Goal: Transaction & Acquisition: Book appointment/travel/reservation

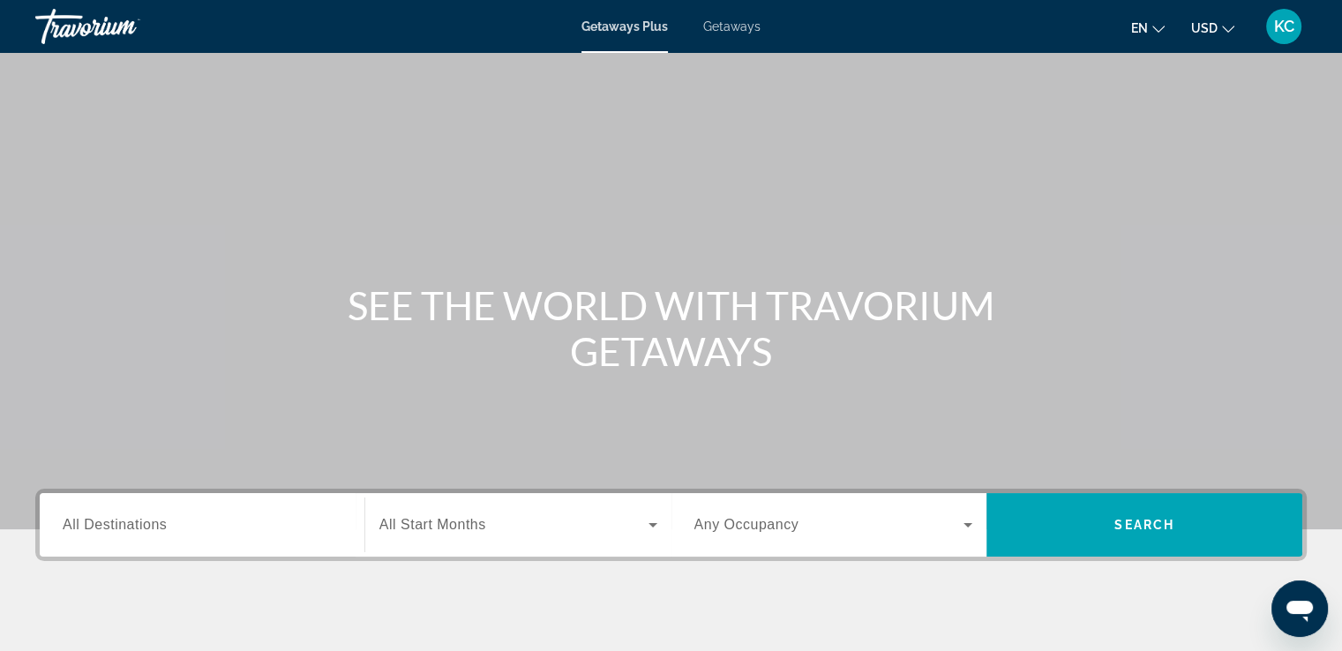
click at [146, 528] on span "All Destinations" at bounding box center [115, 524] width 104 height 15
click at [146, 528] on input "Destination All Destinations" at bounding box center [202, 525] width 279 height 21
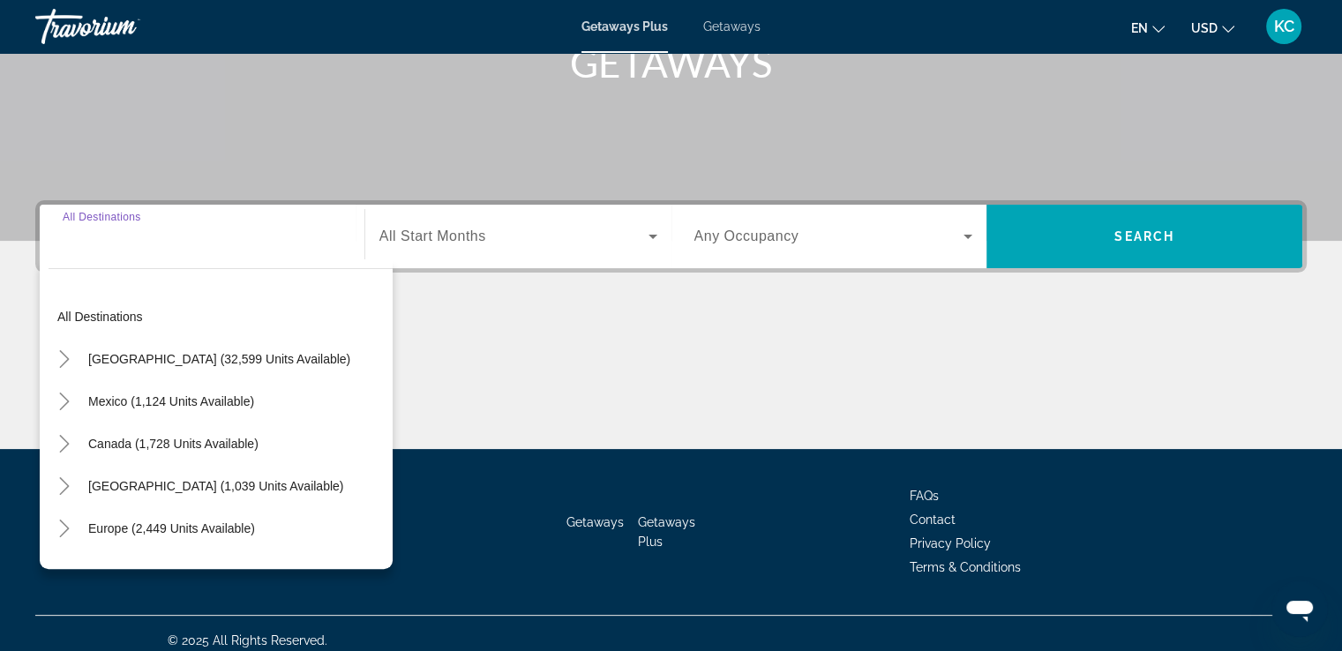
scroll to position [303, 0]
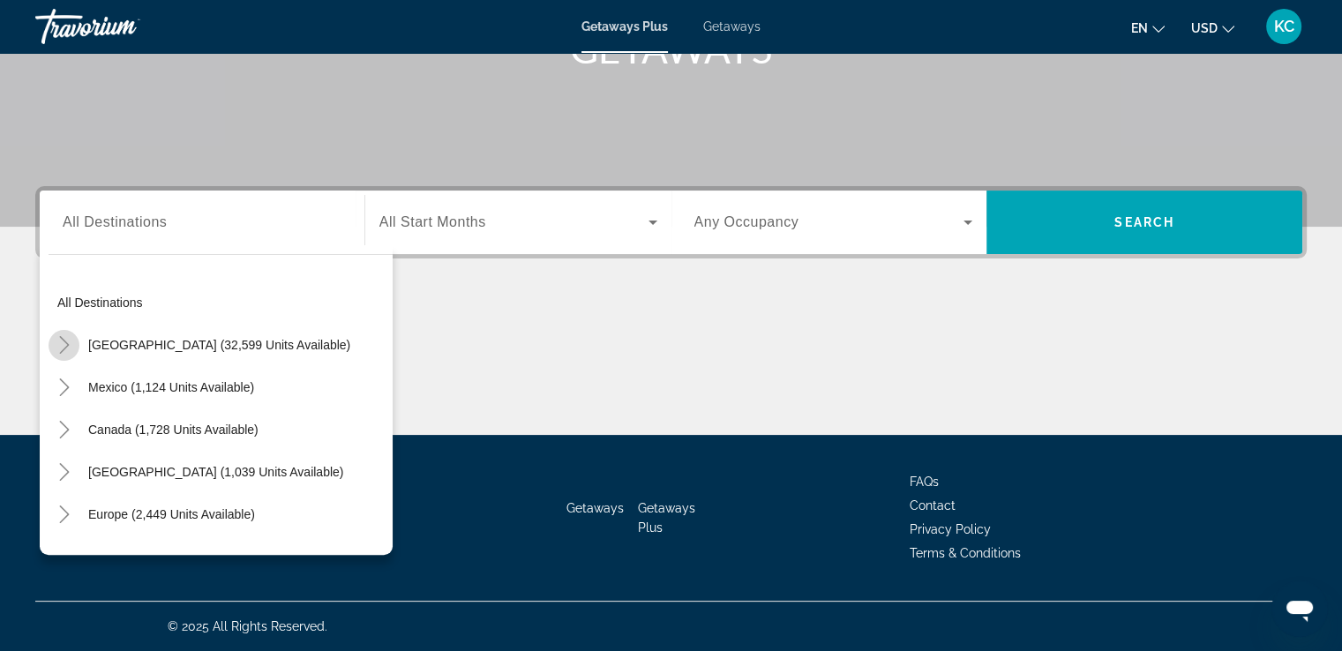
click at [60, 344] on icon "Toggle United States (32,599 units available)" at bounding box center [65, 345] width 18 height 18
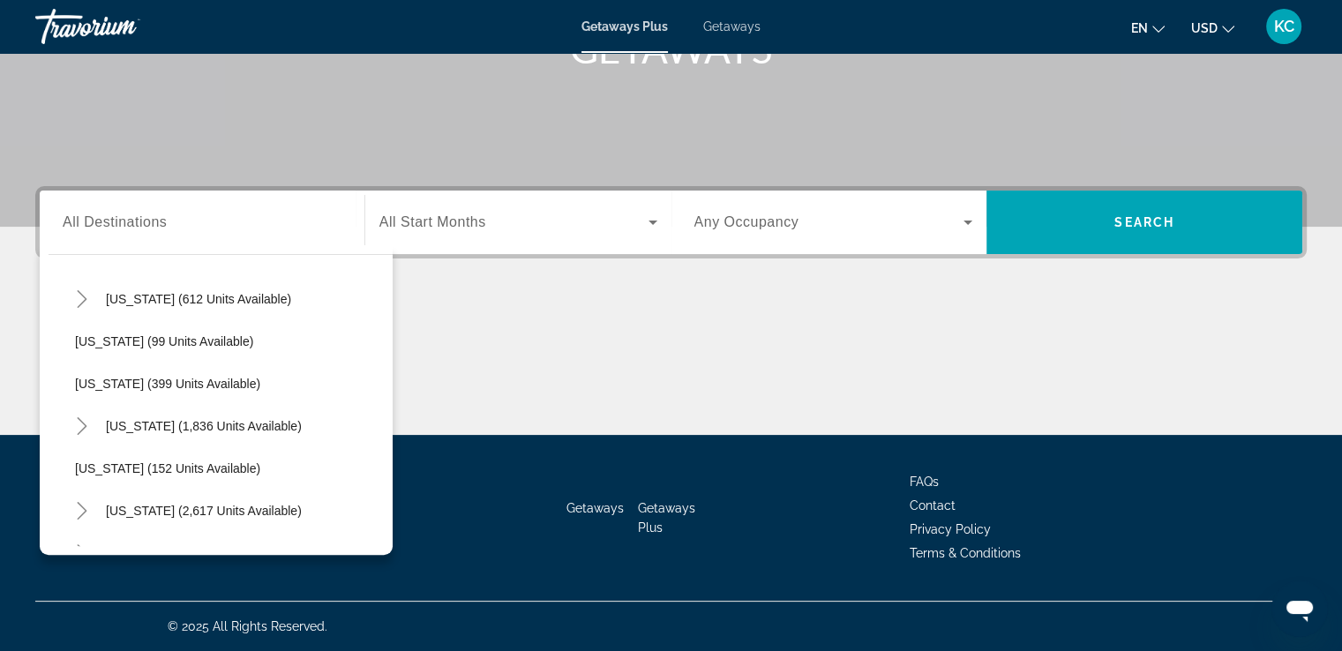
scroll to position [692, 0]
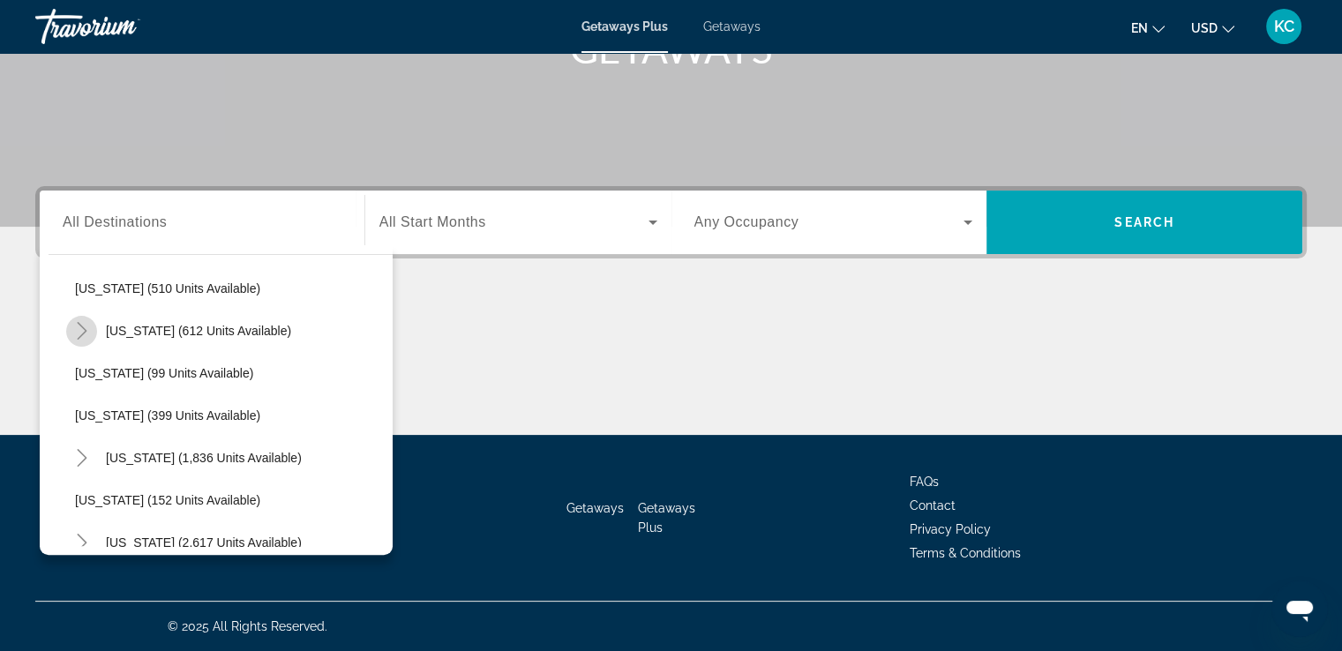
click at [81, 325] on icon "Toggle Massachusetts (612 units available)" at bounding box center [82, 331] width 18 height 18
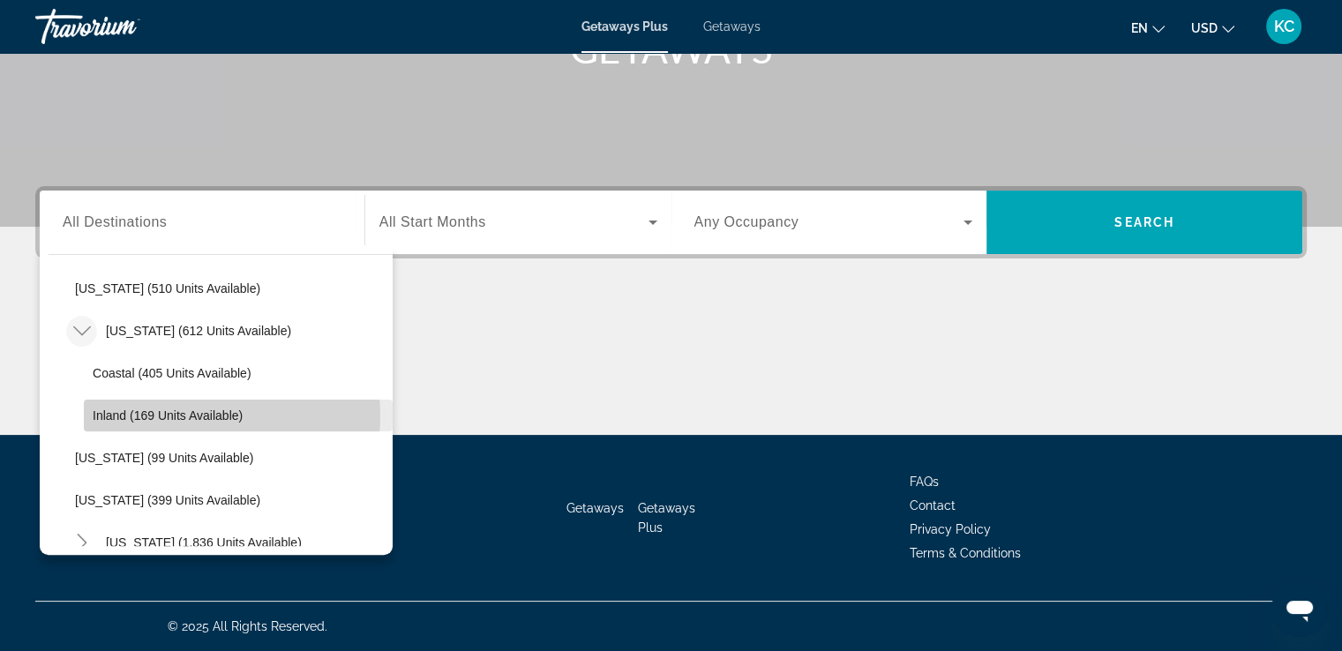
click at [178, 415] on span "Inland (169 units available)" at bounding box center [168, 415] width 150 height 14
type input "**********"
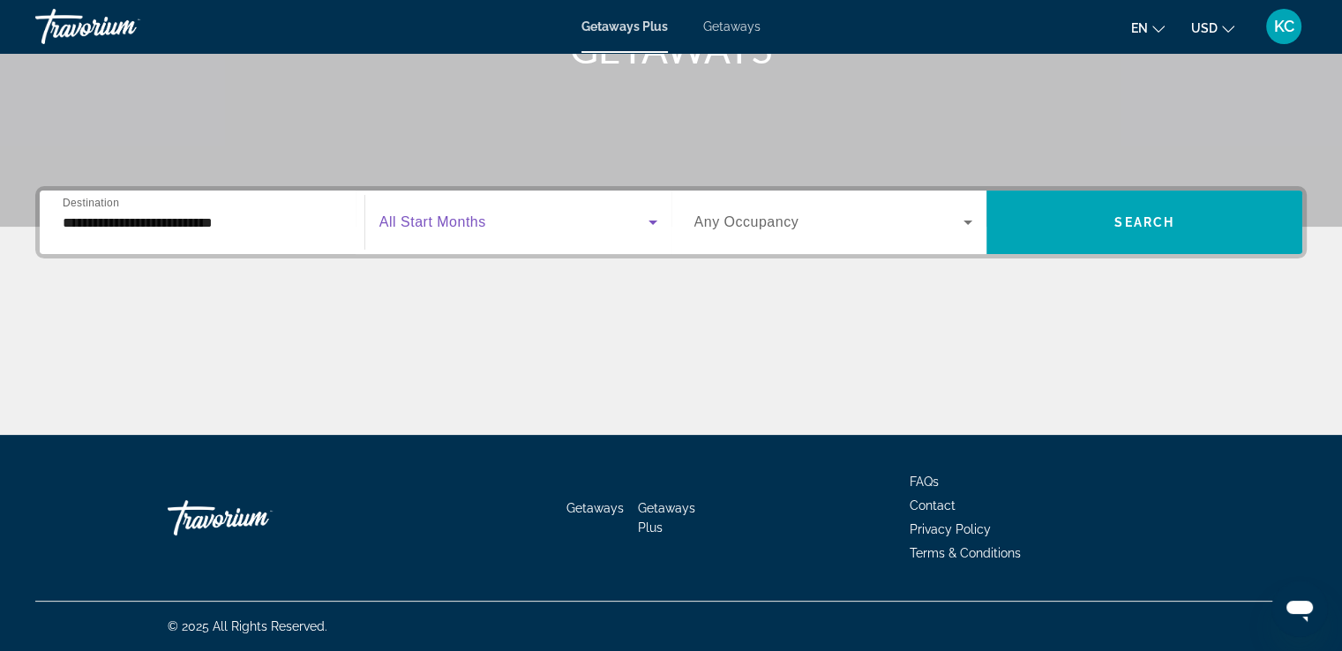
click at [501, 227] on span "Search widget" at bounding box center [513, 222] width 269 height 21
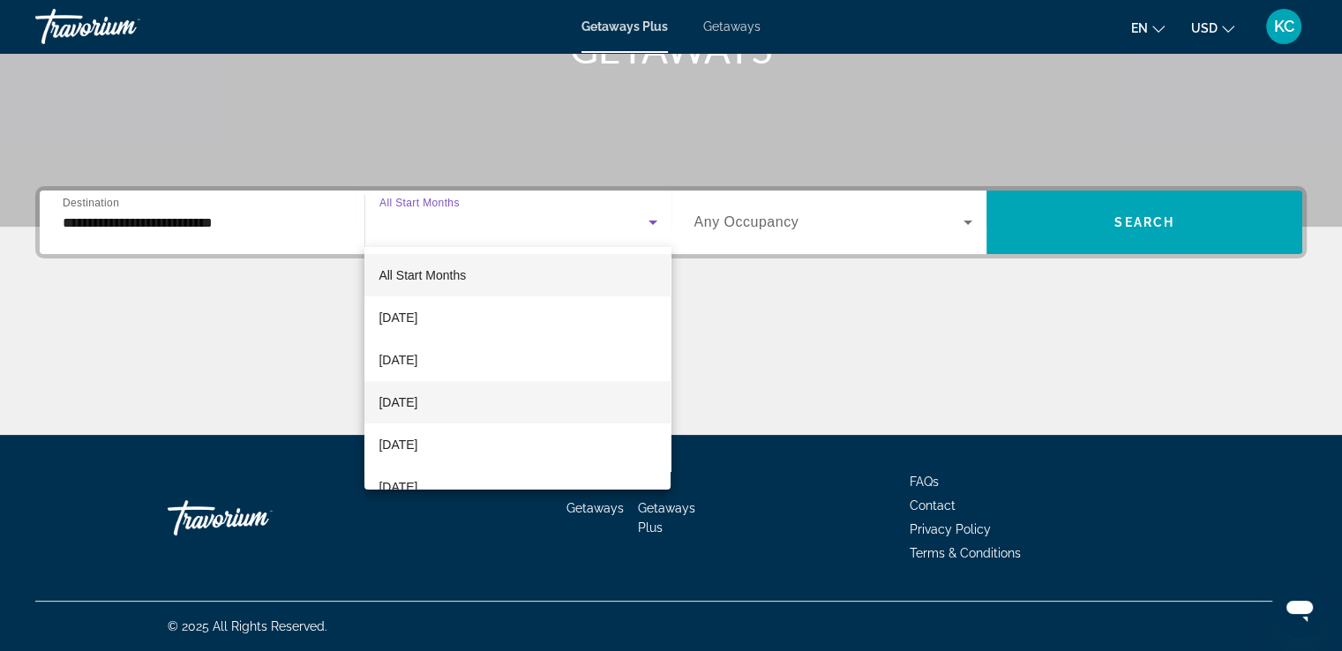
click at [416, 393] on span "[DATE]" at bounding box center [397, 402] width 39 height 21
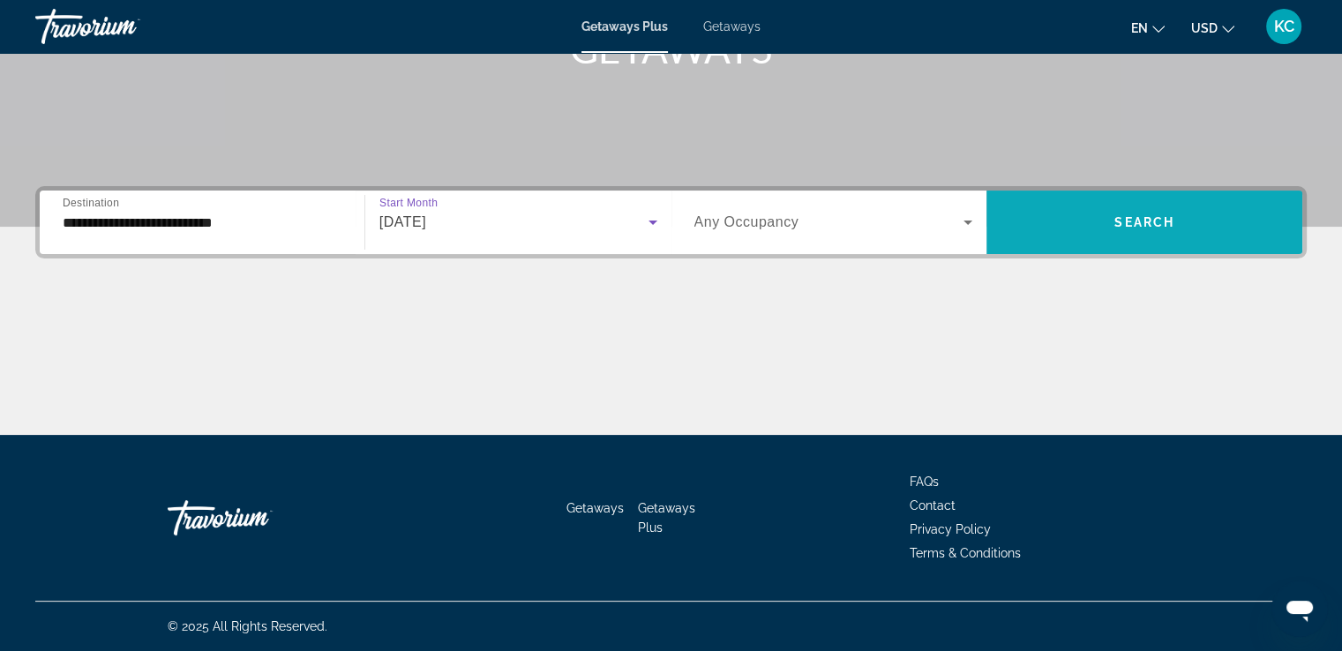
click at [1141, 218] on span "Search" at bounding box center [1144, 222] width 60 height 14
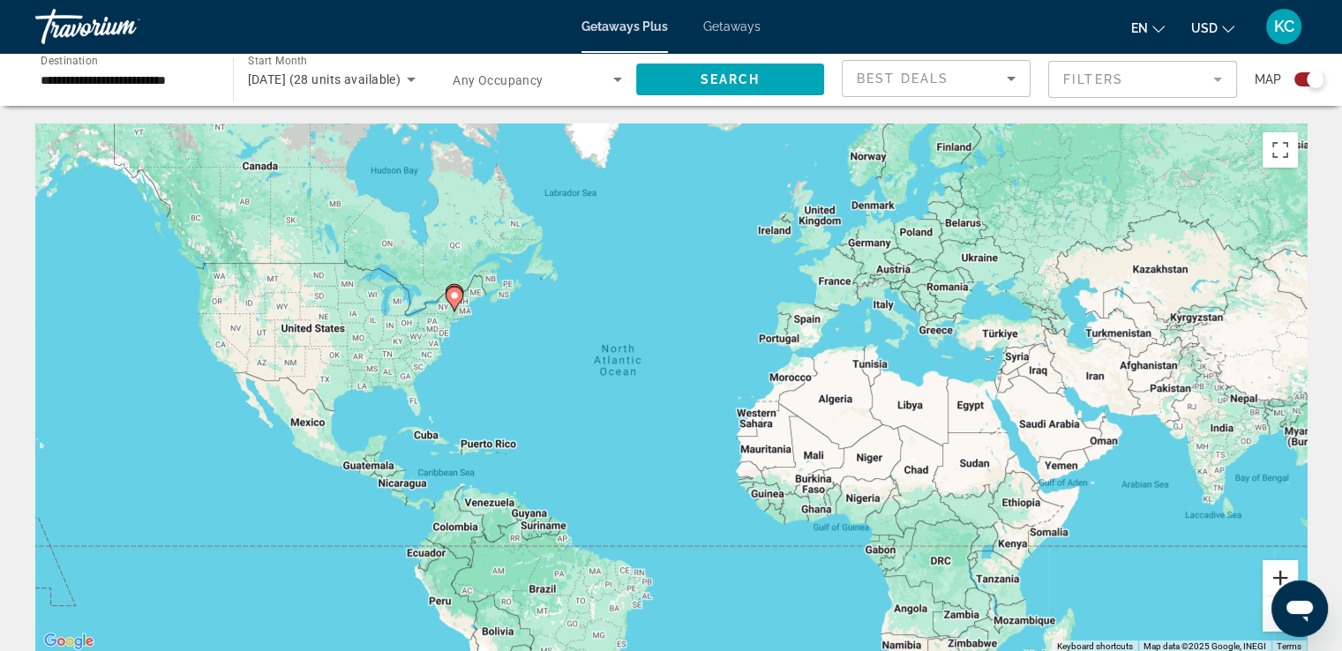
click at [1271, 577] on button "Zoom in" at bounding box center [1279, 577] width 35 height 35
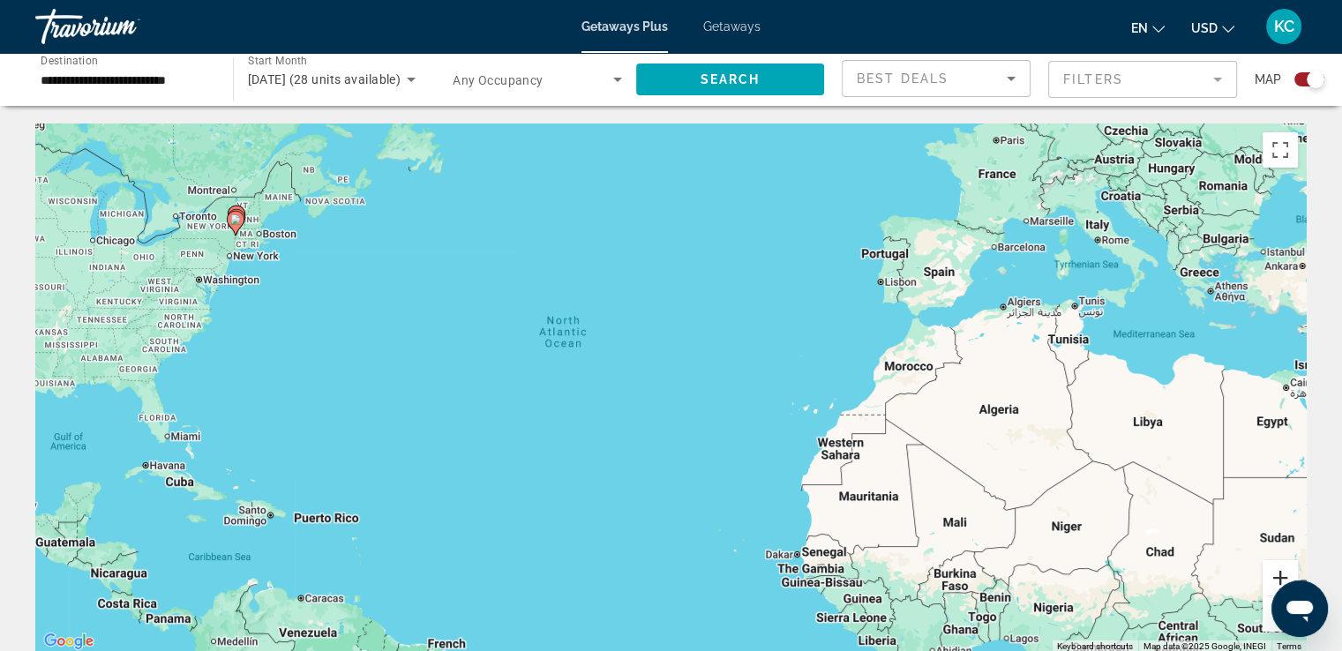
click at [1271, 577] on button "Zoom in" at bounding box center [1279, 577] width 35 height 35
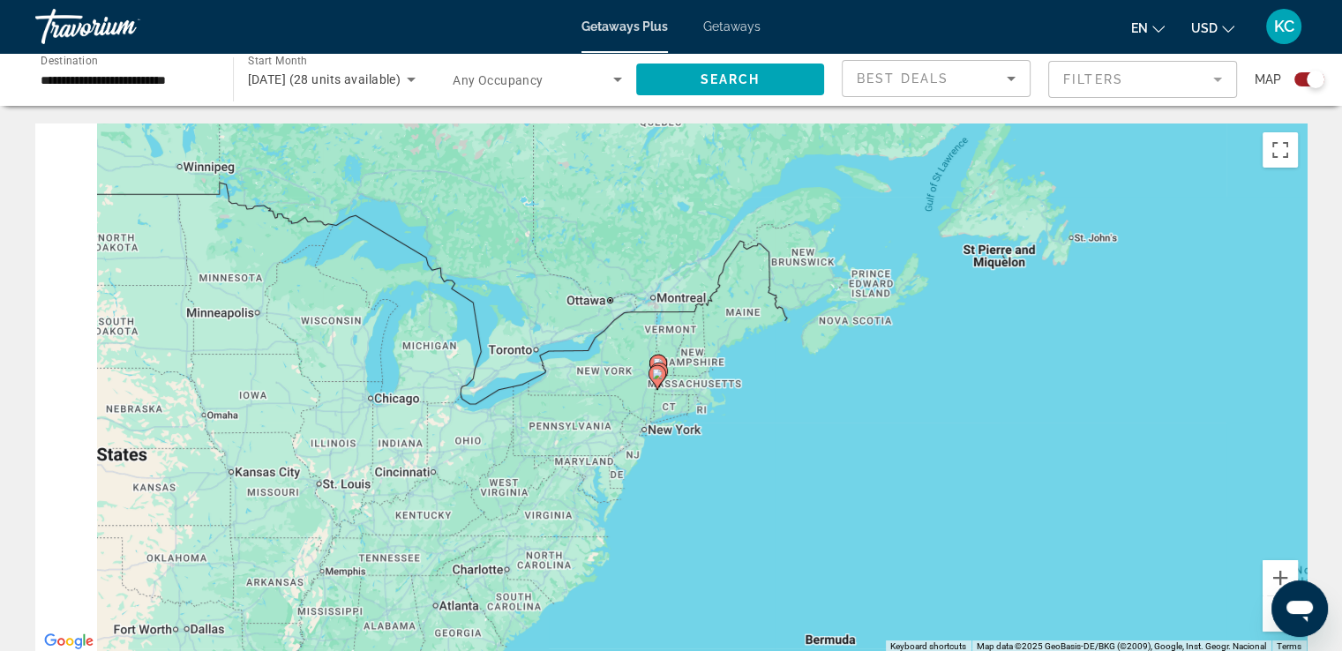
drag, startPoint x: 112, startPoint y: 244, endPoint x: 1000, endPoint y: 566, distance: 944.8
click at [1000, 566] on div "To activate drag with keyboard, press Alt + Enter. Once in keyboard drag state,…" at bounding box center [670, 387] width 1271 height 529
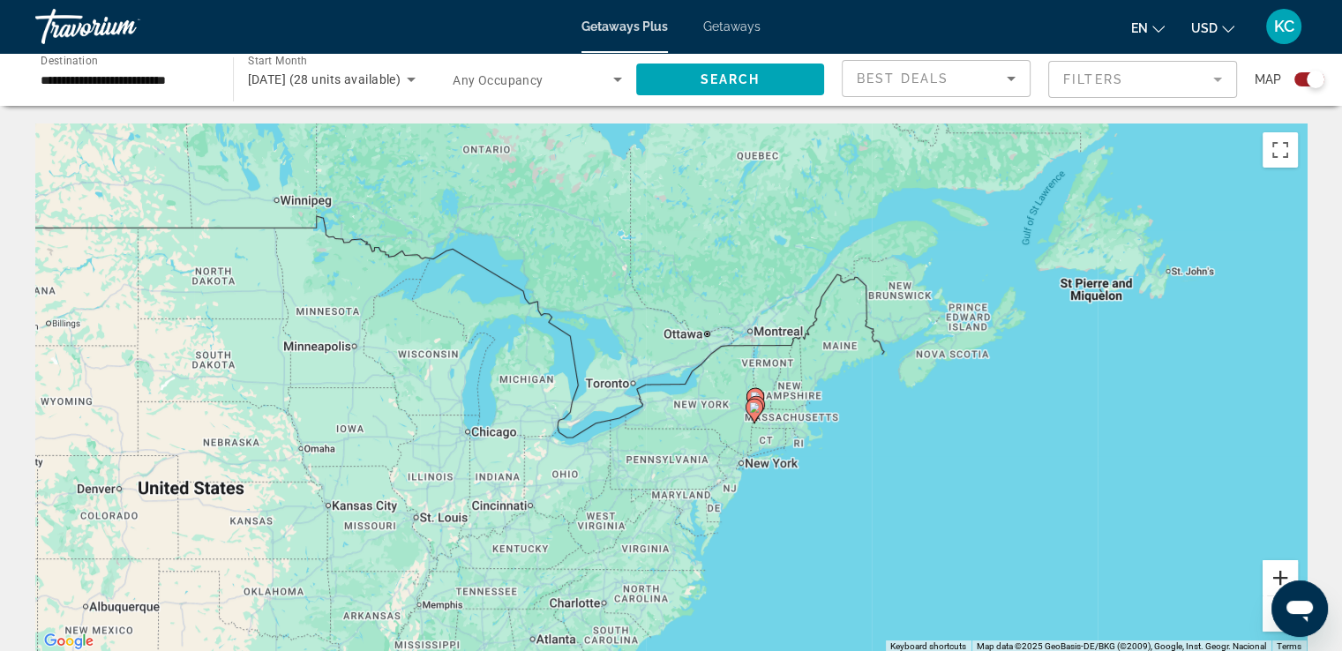
click at [1267, 580] on button "Zoom in" at bounding box center [1279, 577] width 35 height 35
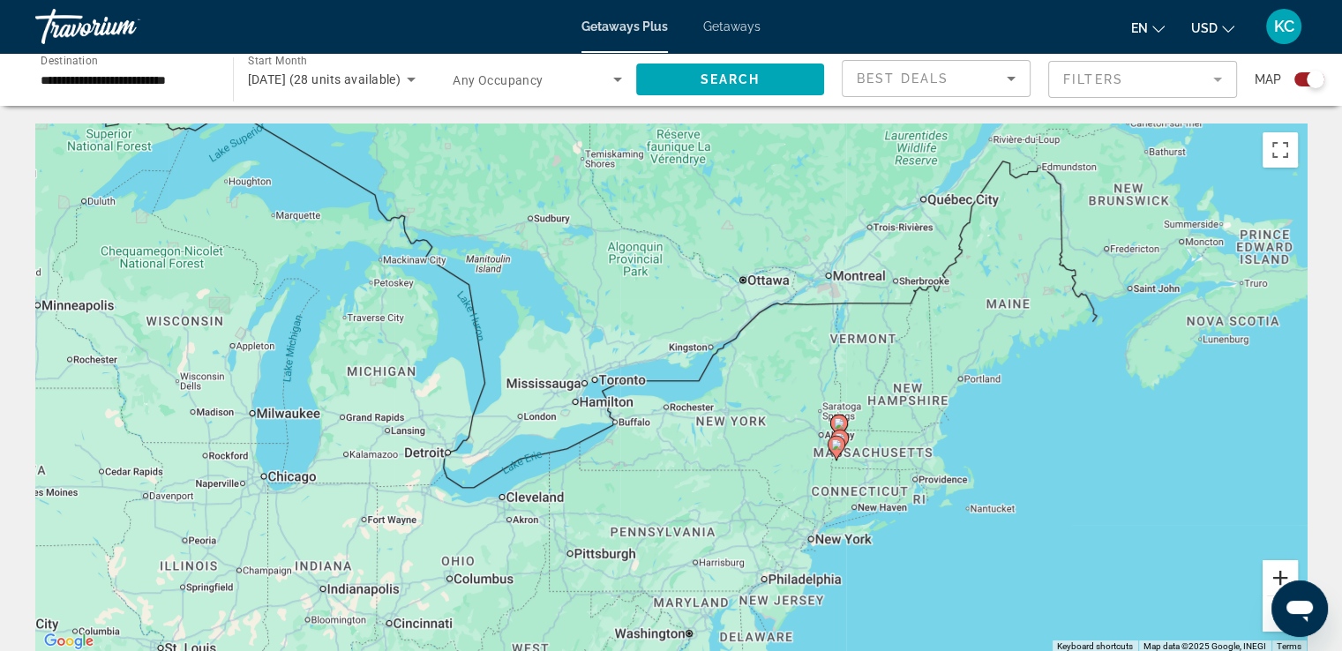
click at [1267, 580] on button "Zoom in" at bounding box center [1279, 577] width 35 height 35
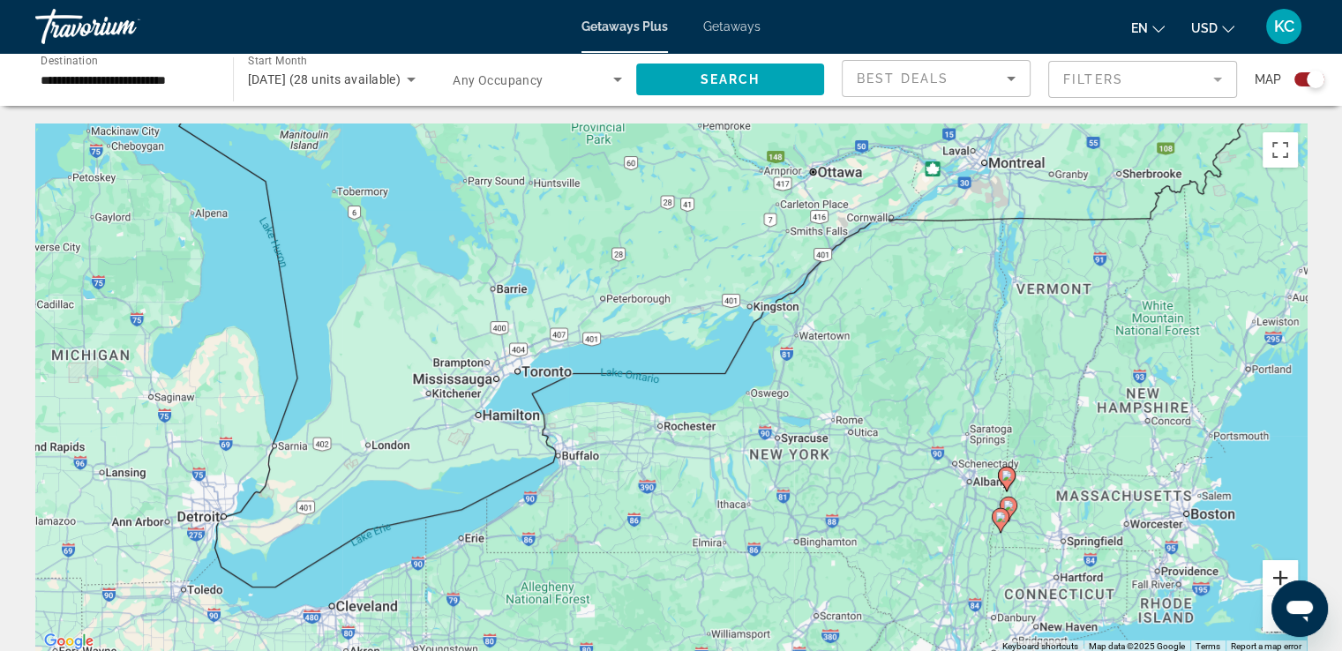
click at [1267, 580] on button "Zoom in" at bounding box center [1279, 577] width 35 height 35
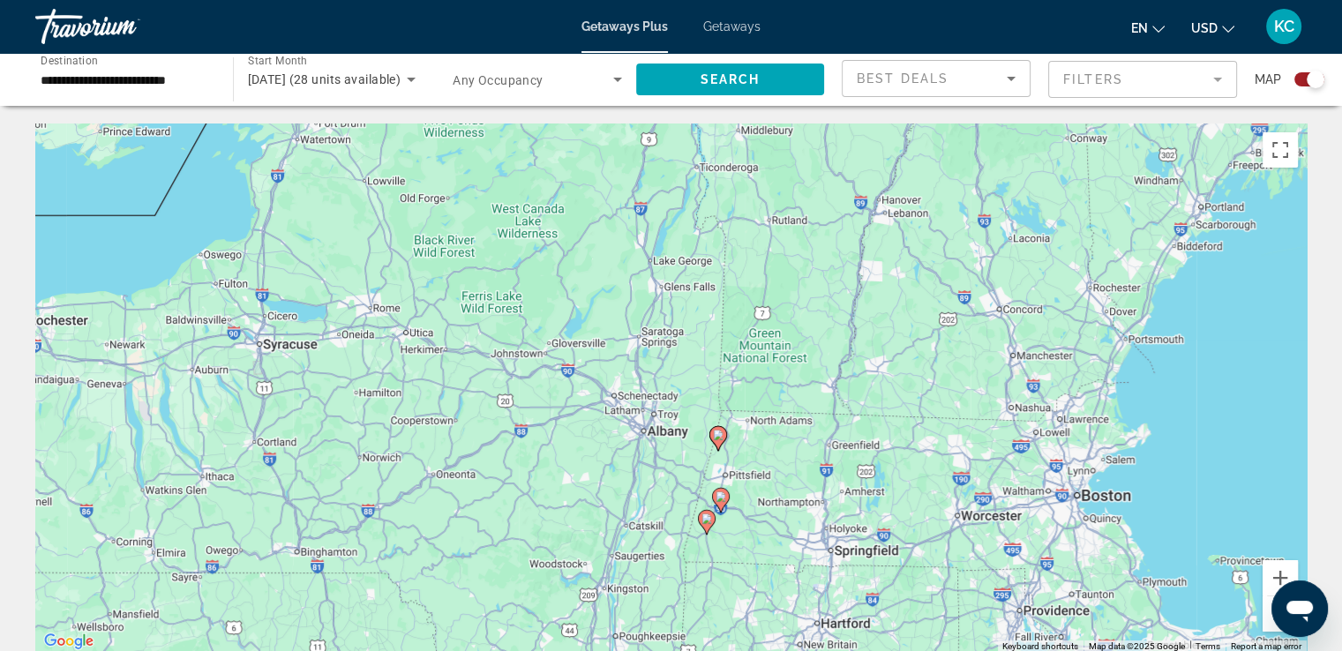
drag, startPoint x: 1189, startPoint y: 581, endPoint x: 563, endPoint y: 437, distance: 642.5
click at [563, 437] on div "To activate drag with keyboard, press Alt + Enter. Once in keyboard drag state,…" at bounding box center [670, 387] width 1271 height 529
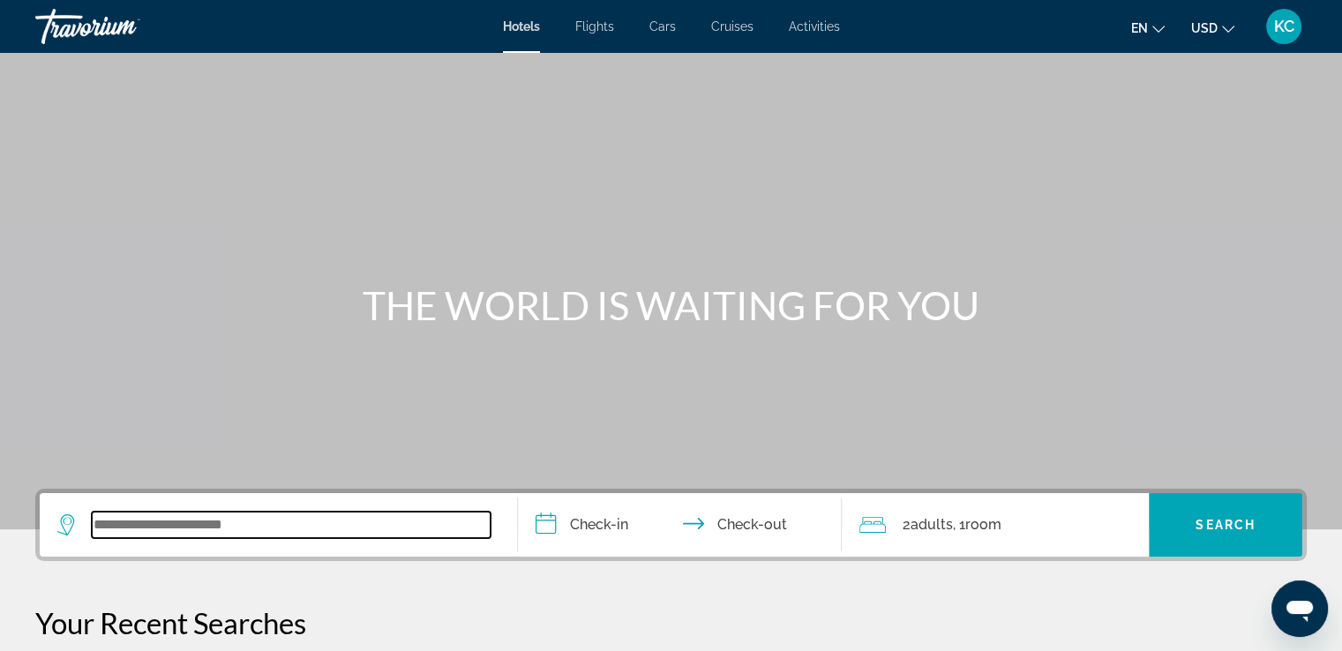
click at [116, 521] on input "Search widget" at bounding box center [291, 525] width 399 height 26
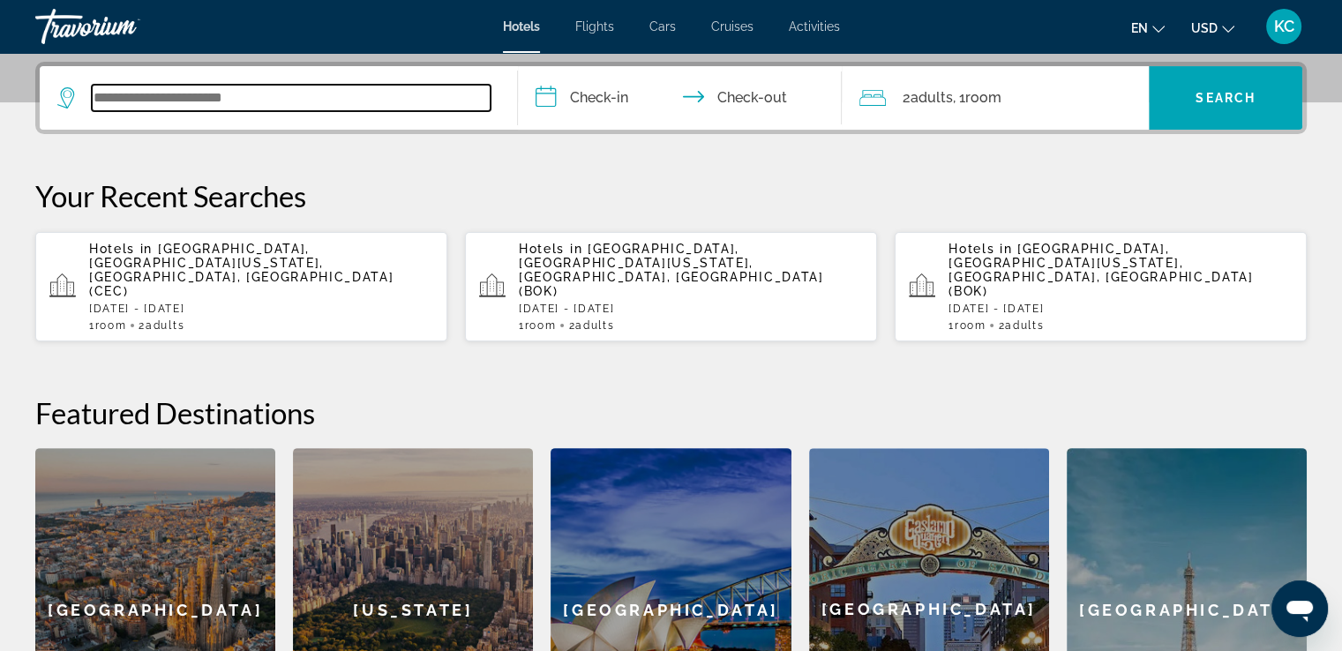
scroll to position [430, 0]
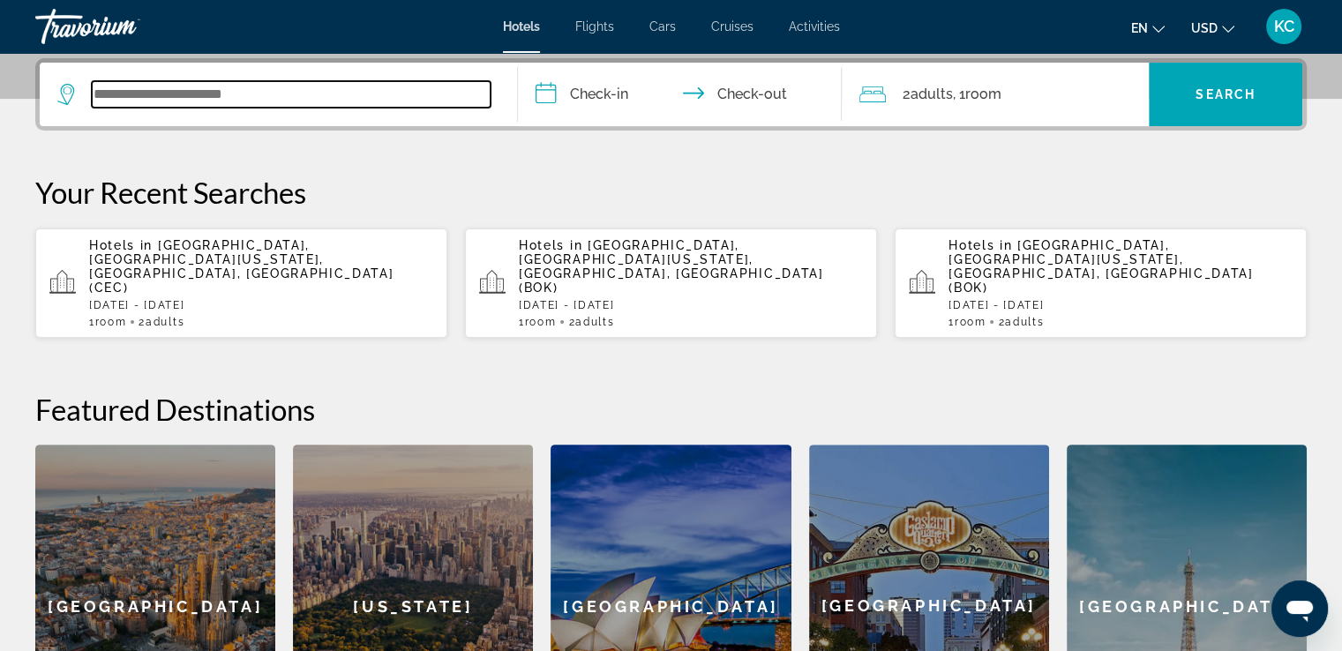
click at [162, 87] on input "Search widget" at bounding box center [291, 94] width 399 height 26
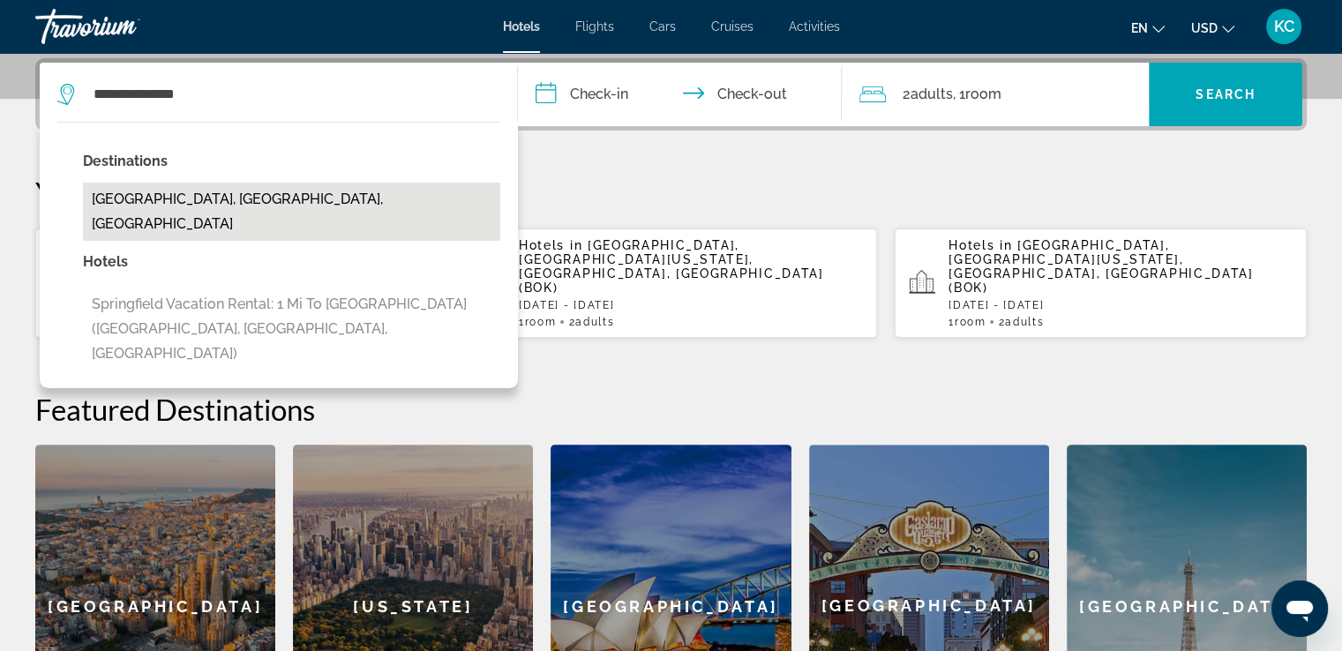
click at [140, 198] on button "[GEOGRAPHIC_DATA], [GEOGRAPHIC_DATA], [GEOGRAPHIC_DATA]" at bounding box center [291, 212] width 417 height 58
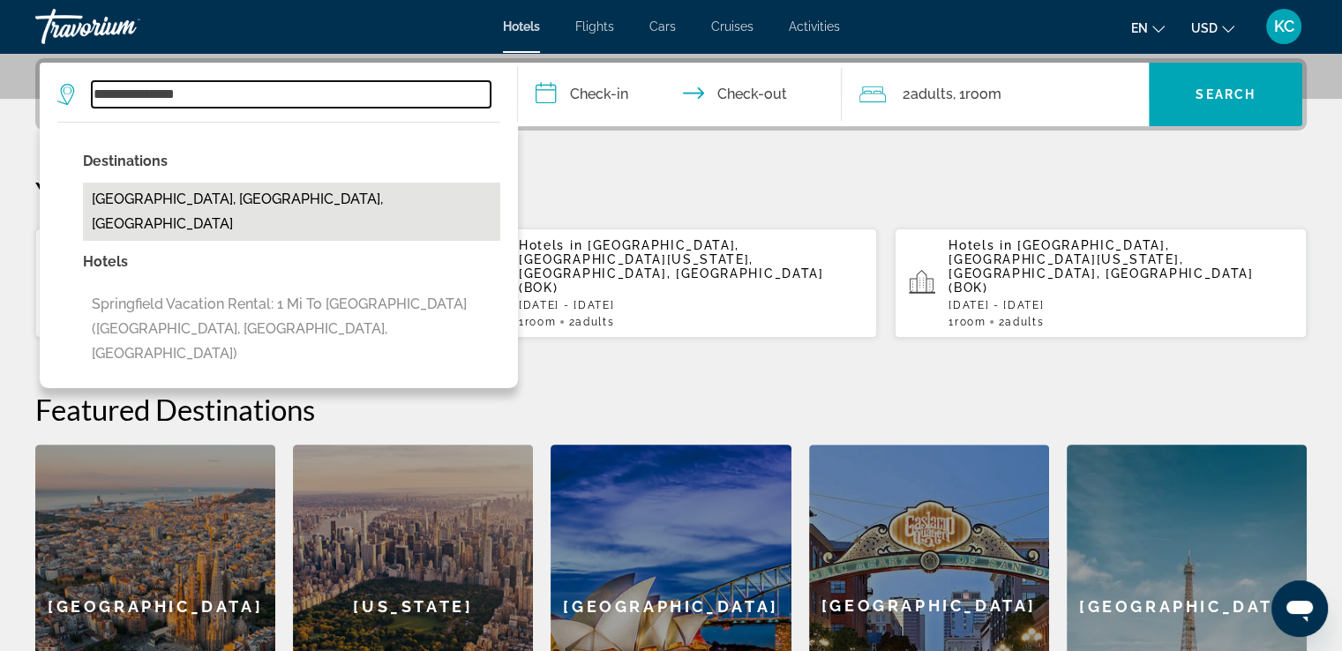
type input "**********"
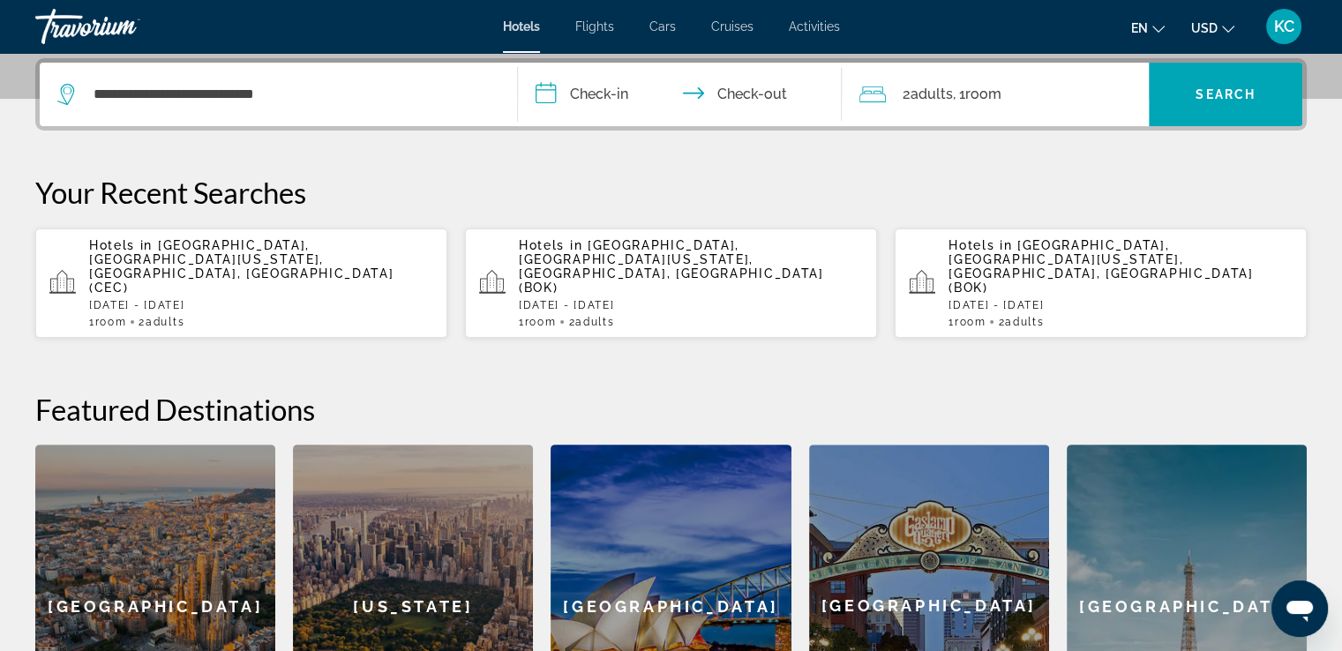
click at [603, 92] on input "**********" at bounding box center [684, 97] width 332 height 69
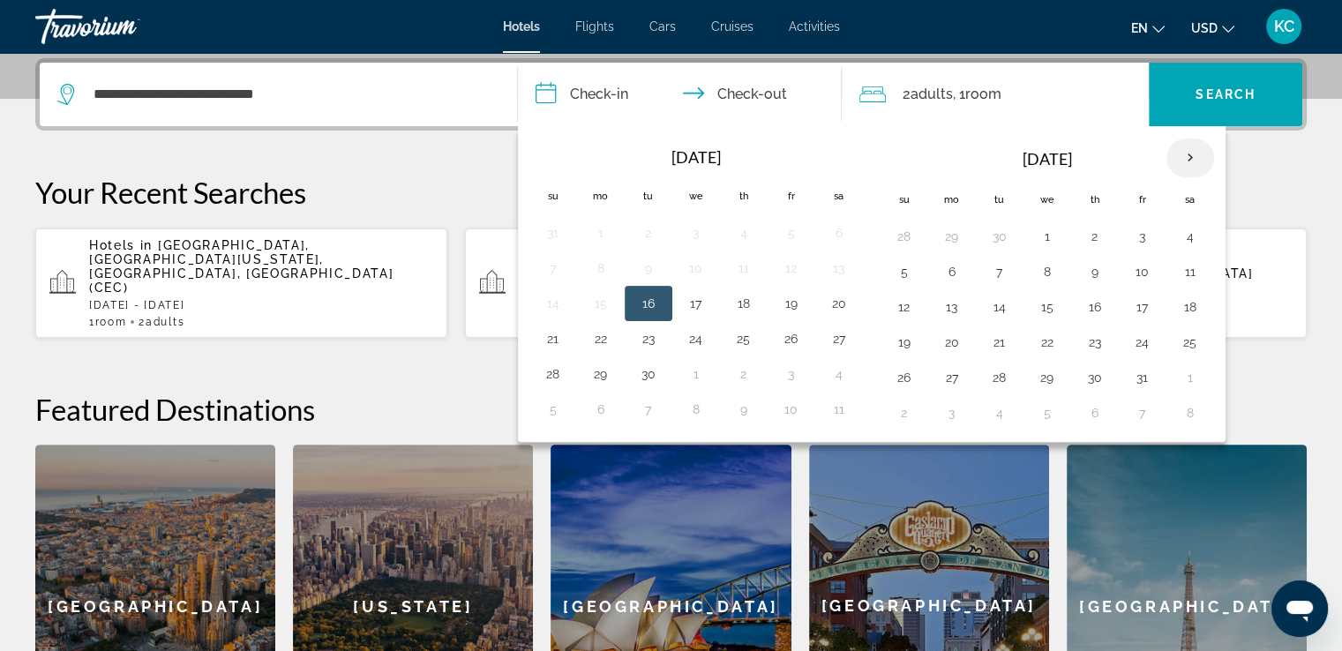
click at [1185, 154] on th "Next month" at bounding box center [1190, 157] width 48 height 39
click at [1133, 269] on button "7" at bounding box center [1142, 271] width 28 height 25
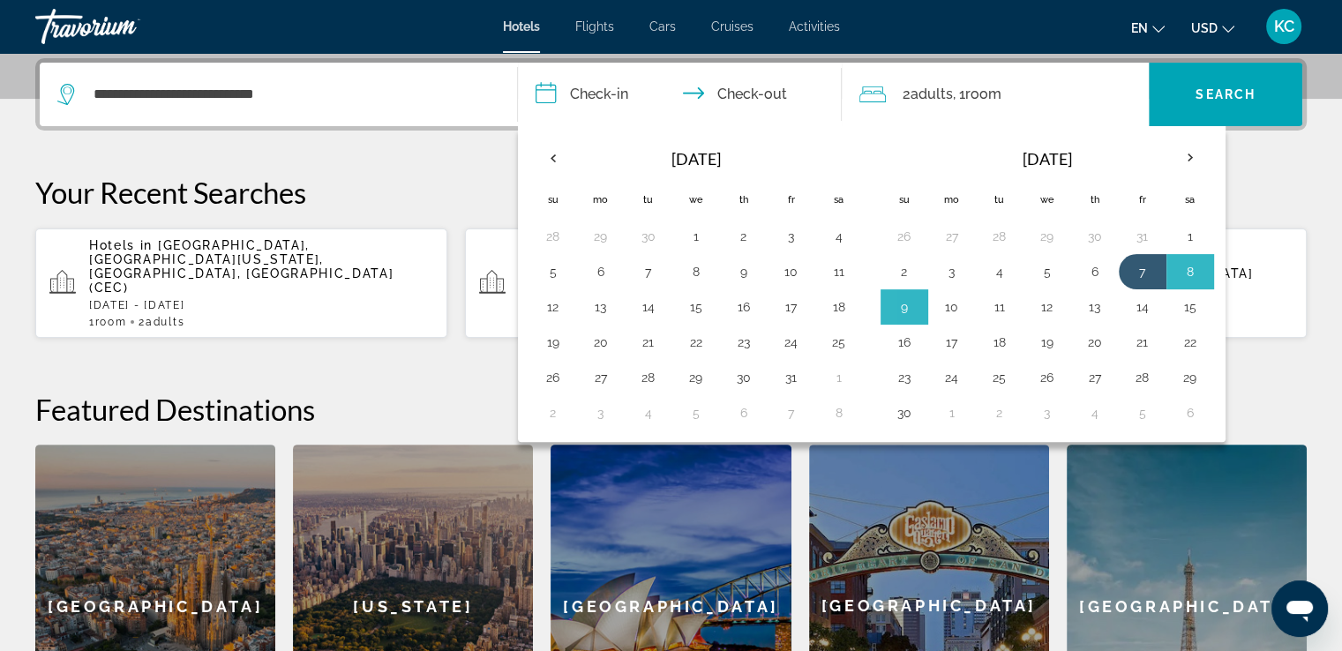
click at [950, 304] on button "10" at bounding box center [952, 307] width 28 height 25
type input "**********"
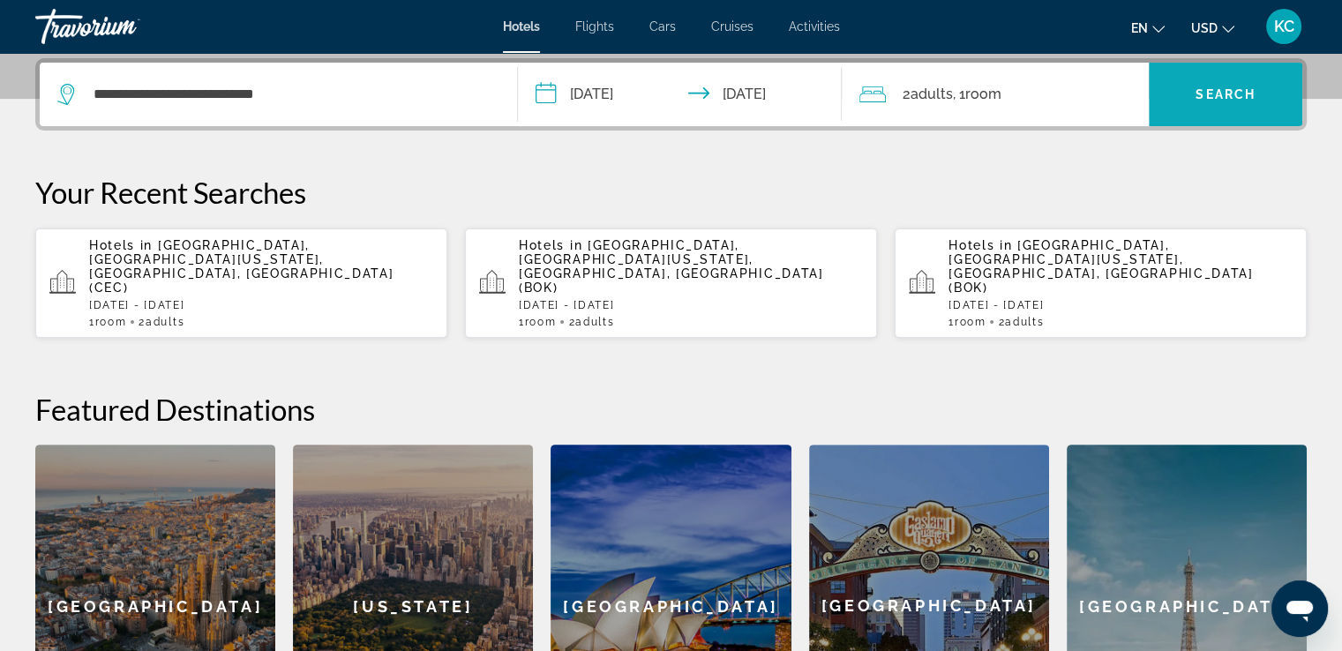
click at [1199, 95] on span "Search" at bounding box center [1225, 94] width 60 height 14
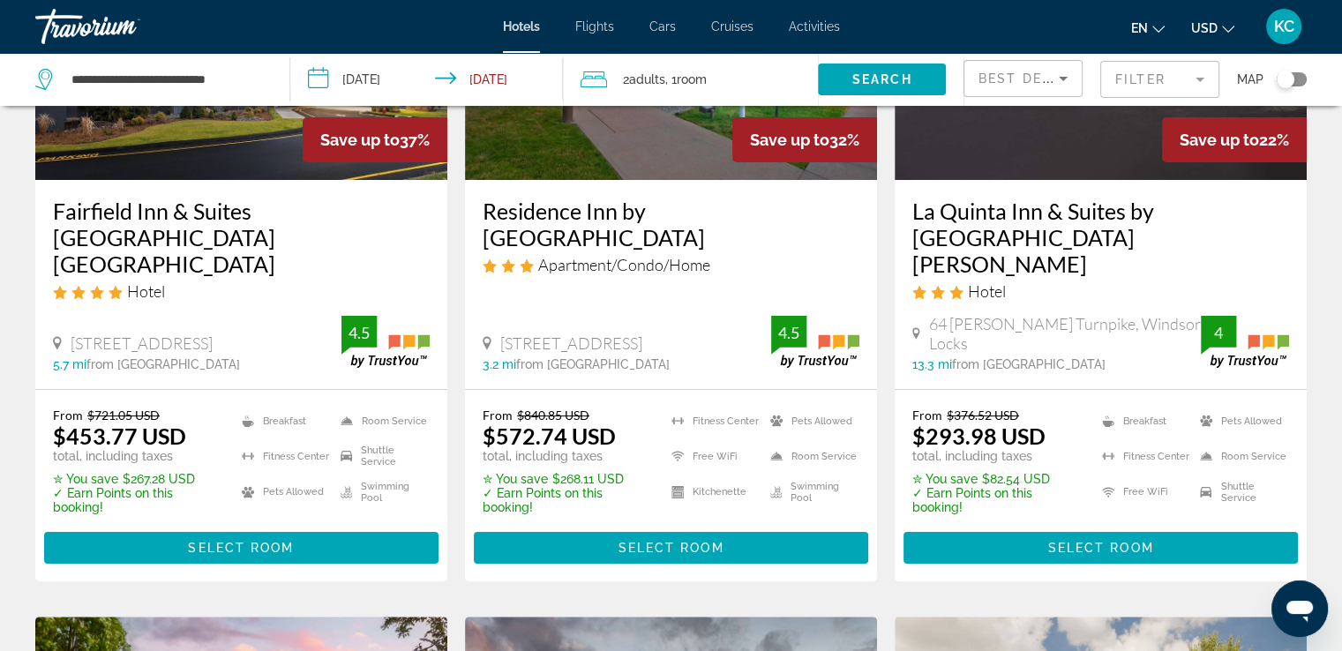
scroll to position [277, 0]
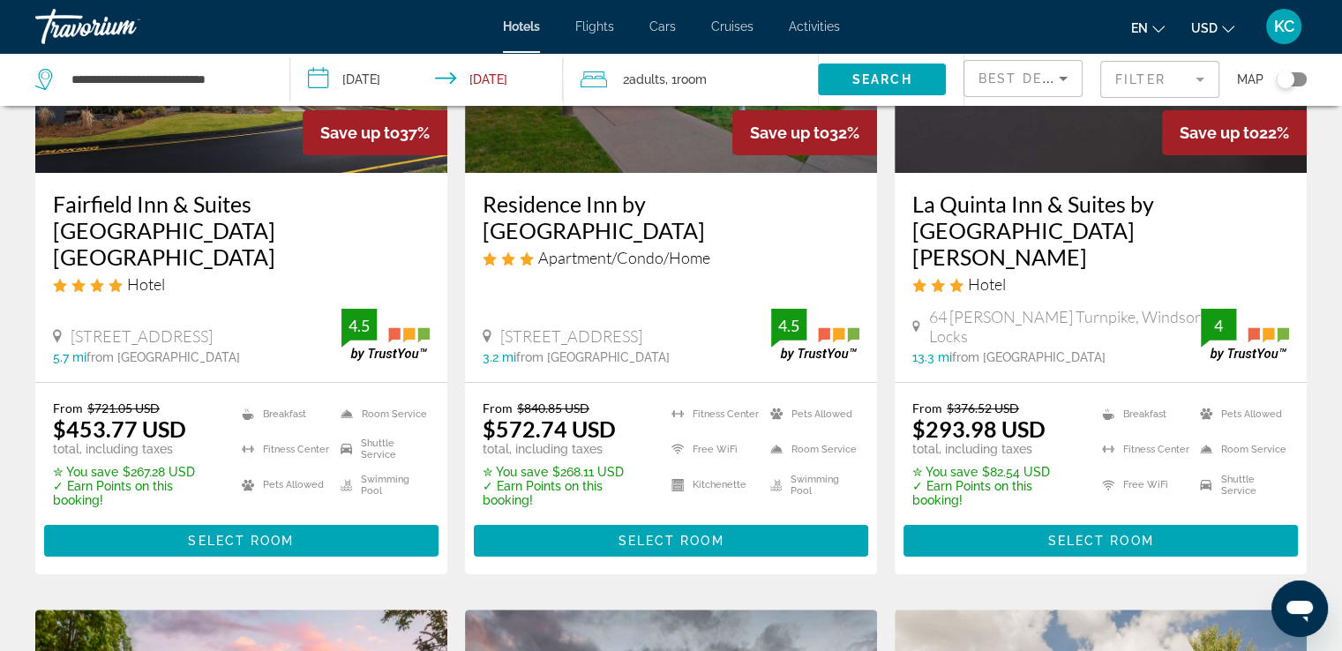
click at [1295, 82] on div "Toggle map" at bounding box center [1291, 79] width 30 height 14
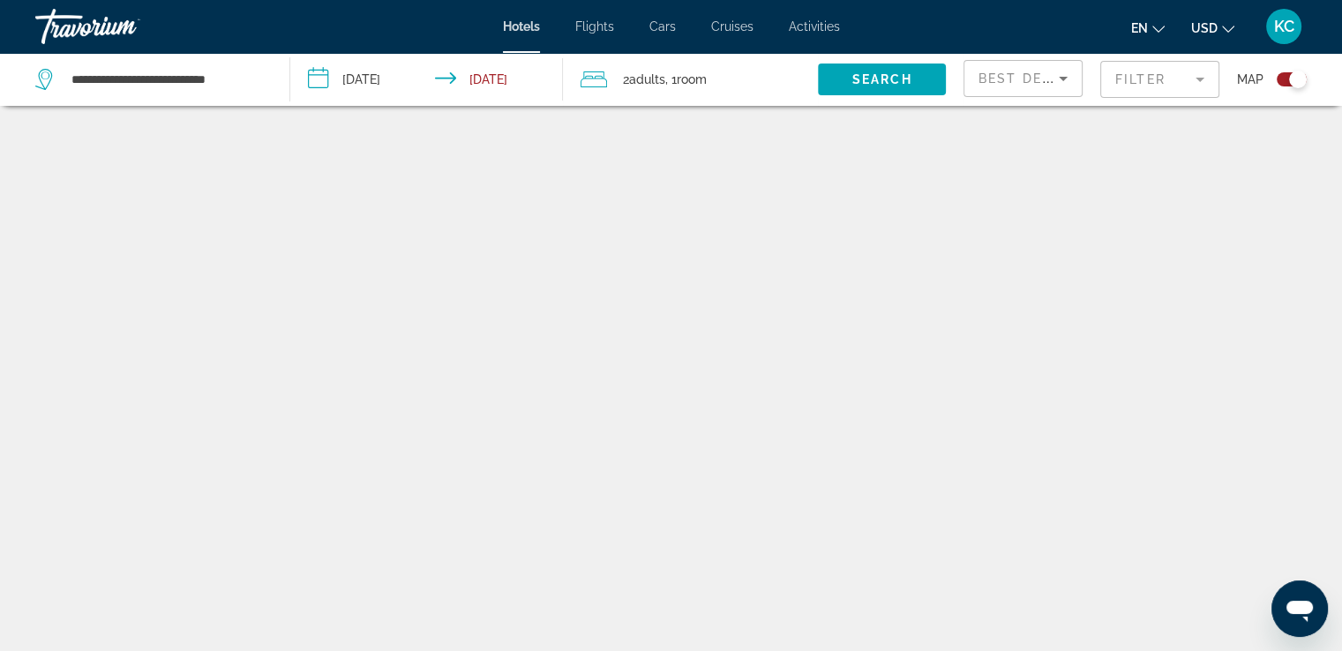
scroll to position [106, 0]
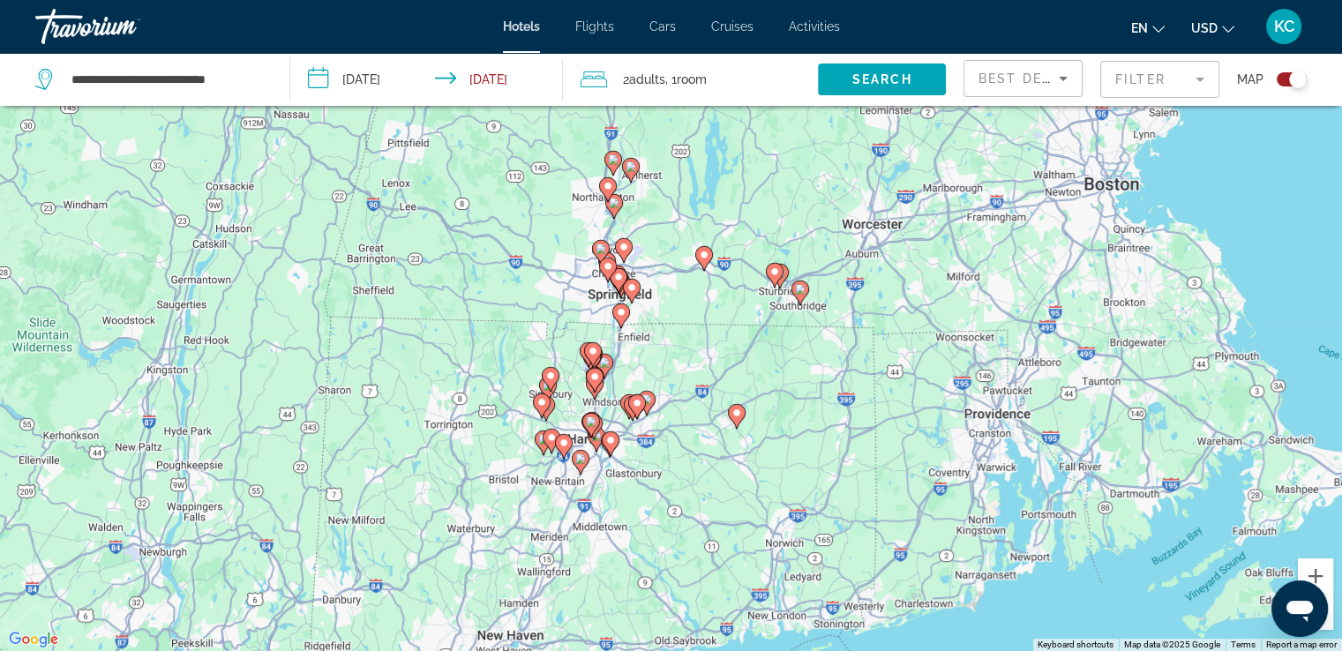
click at [639, 280] on gmp-advanced-marker "Main content" at bounding box center [632, 291] width 18 height 26
click at [1320, 572] on button "Zoom in" at bounding box center [1314, 575] width 35 height 35
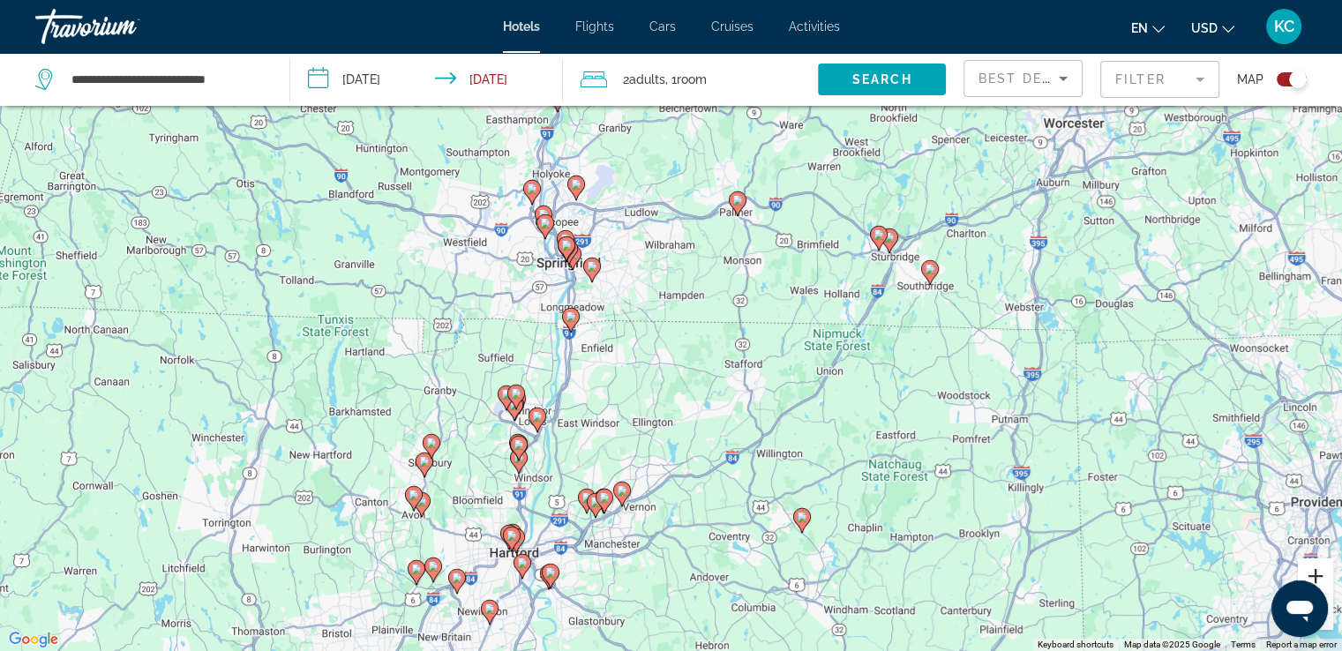
click at [1320, 572] on button "Zoom in" at bounding box center [1314, 575] width 35 height 35
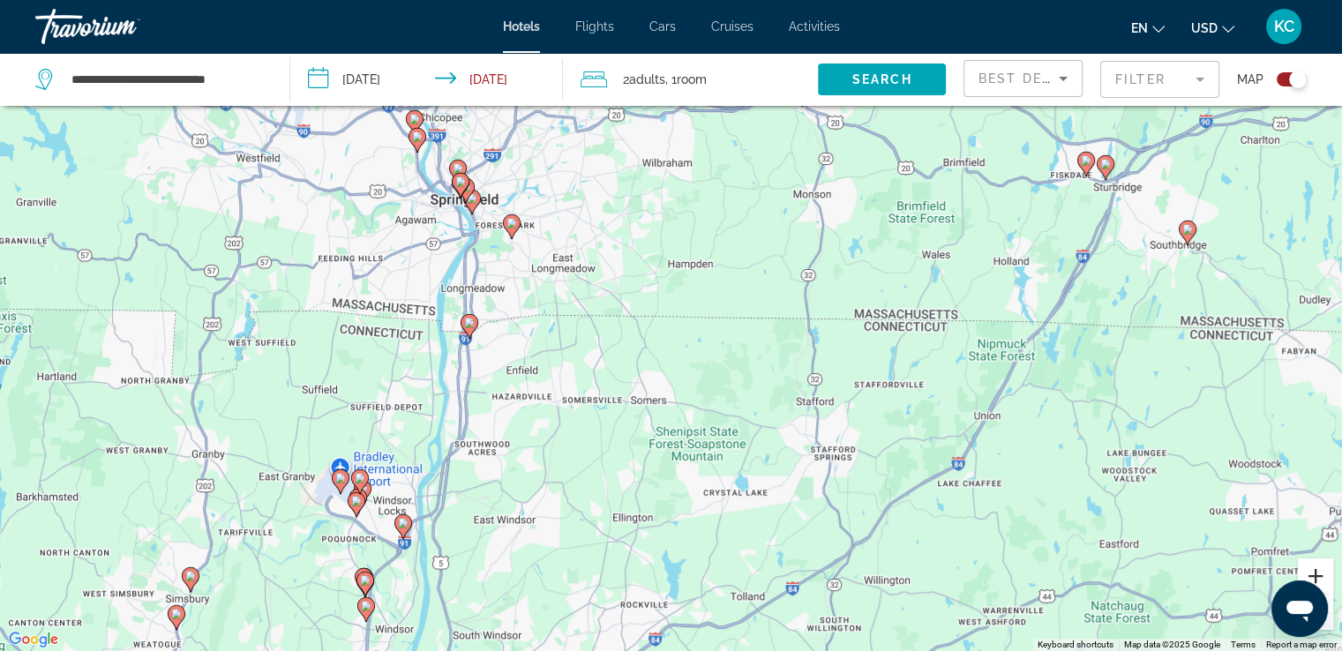
click at [1320, 572] on button "Zoom in" at bounding box center [1314, 575] width 35 height 35
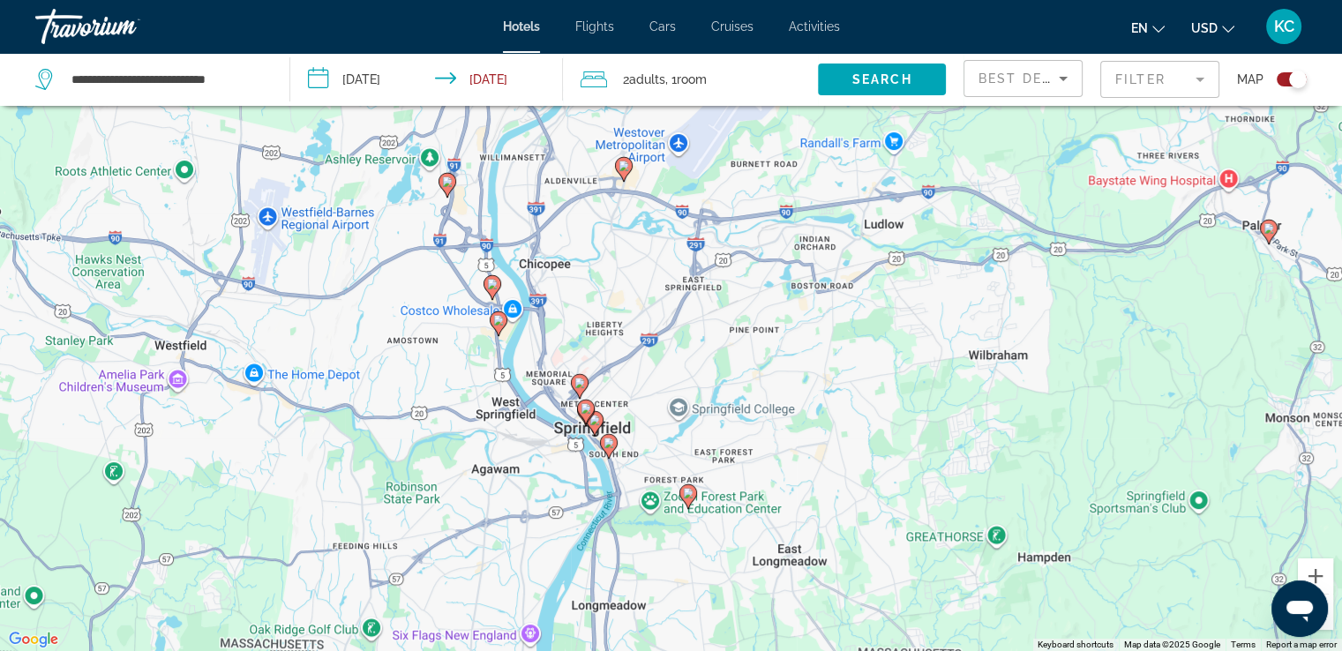
drag, startPoint x: 275, startPoint y: 169, endPoint x: 762, endPoint y: 532, distance: 607.0
click at [633, 527] on div "To activate drag with keyboard, press Alt + Enter. Once in keyboard drag state,…" at bounding box center [671, 325] width 1342 height 651
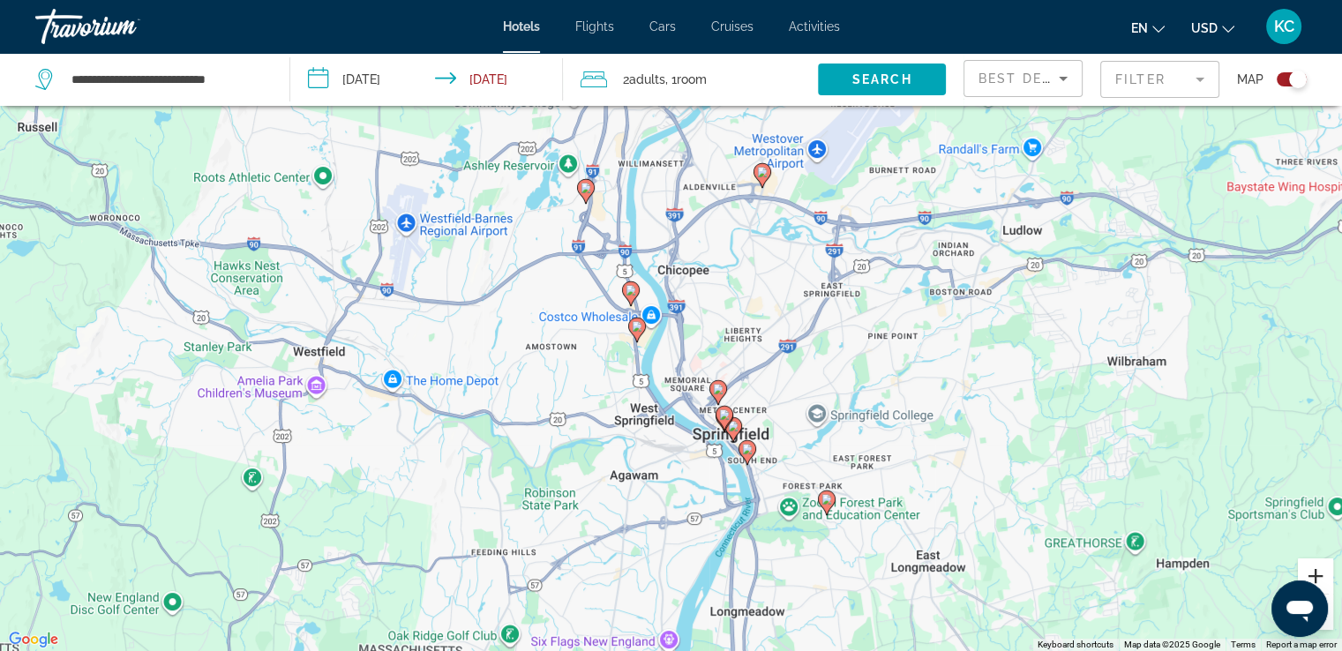
click at [1320, 569] on button "Zoom in" at bounding box center [1314, 575] width 35 height 35
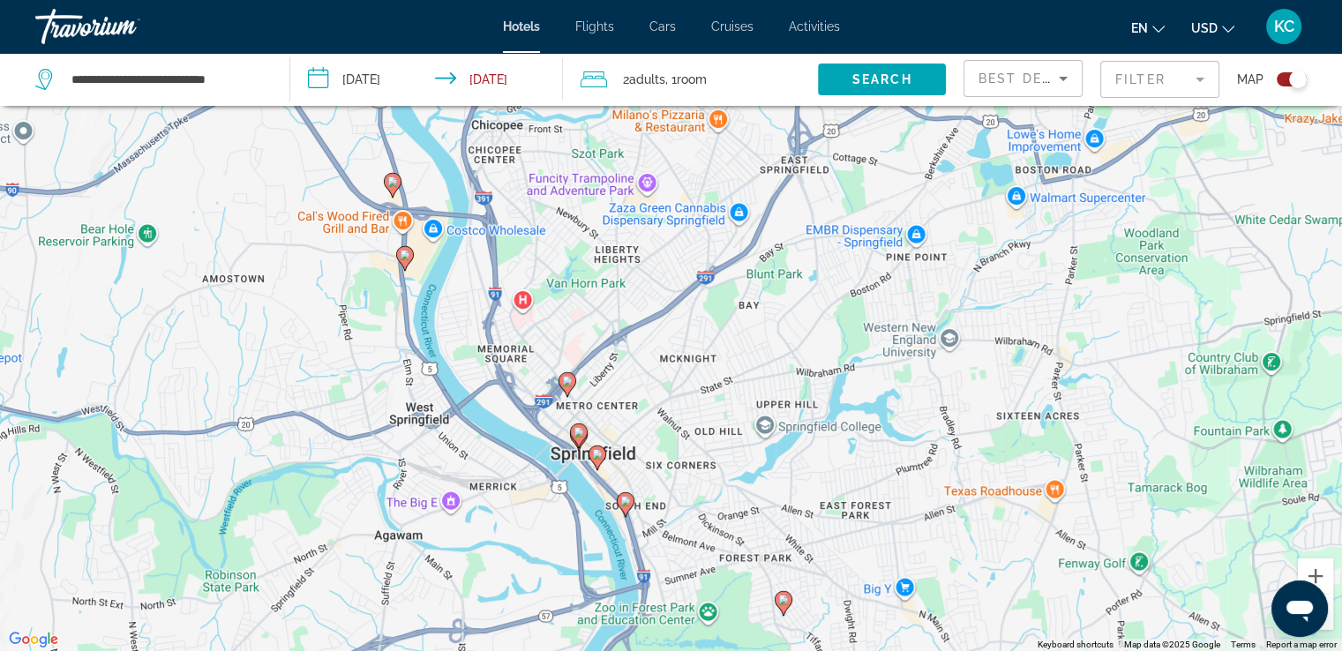
drag, startPoint x: 978, startPoint y: 552, endPoint x: 779, endPoint y: 463, distance: 218.3
click at [779, 463] on div "To activate drag with keyboard, press Alt + Enter. Once in keyboard drag state,…" at bounding box center [671, 325] width 1342 height 651
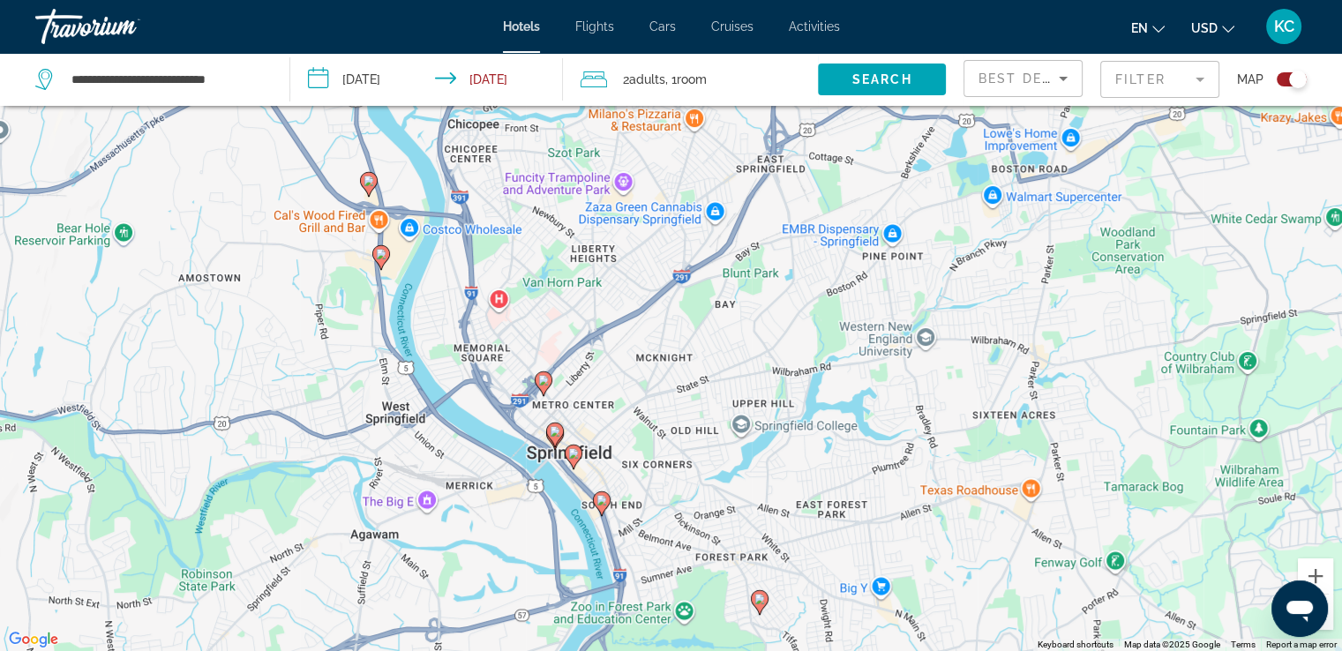
click at [596, 497] on image "Main content" at bounding box center [601, 500] width 11 height 11
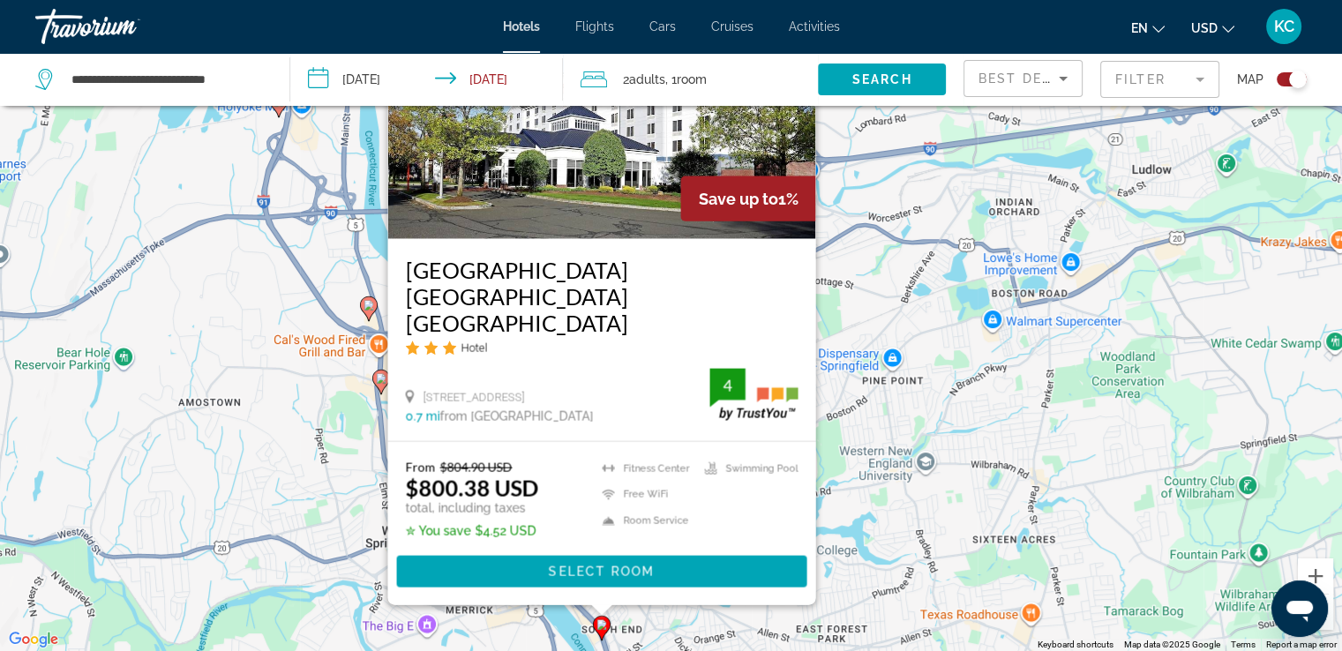
drag, startPoint x: 854, startPoint y: 238, endPoint x: 847, endPoint y: 246, distance: 10.6
click at [854, 239] on div "To activate drag with keyboard, press Alt + Enter. Once in keyboard drag state,…" at bounding box center [671, 325] width 1342 height 651
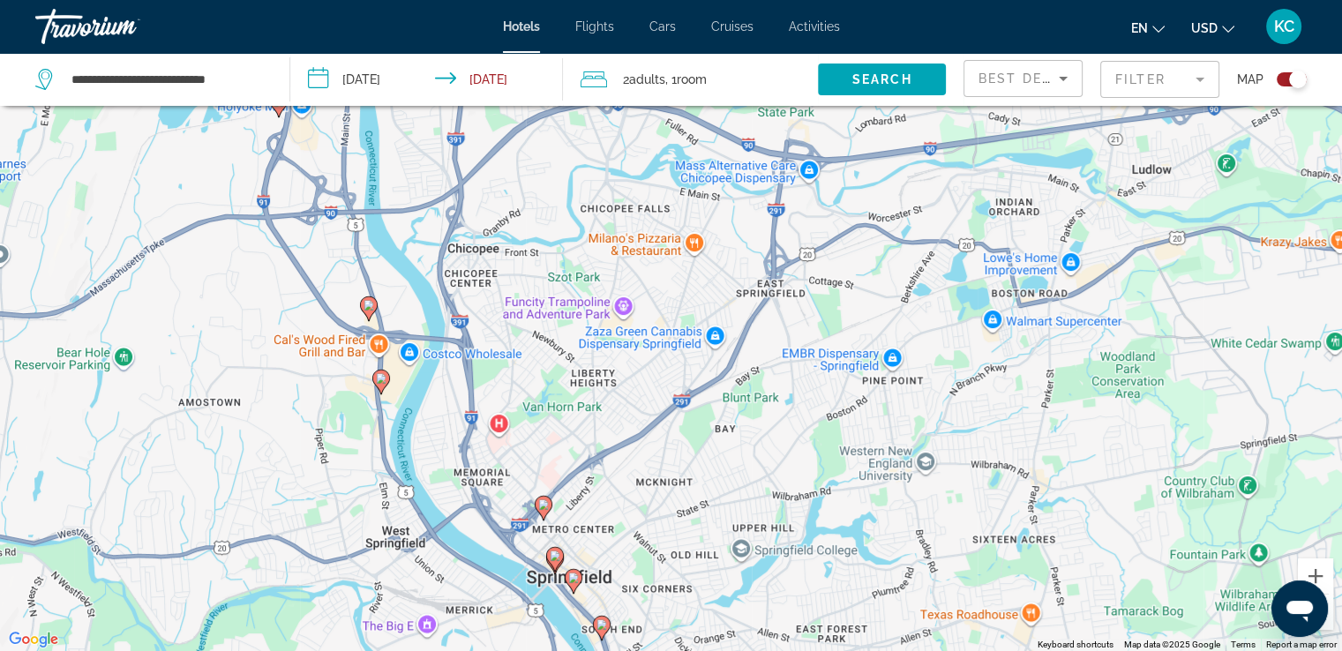
click at [552, 555] on image "Main content" at bounding box center [555, 555] width 11 height 11
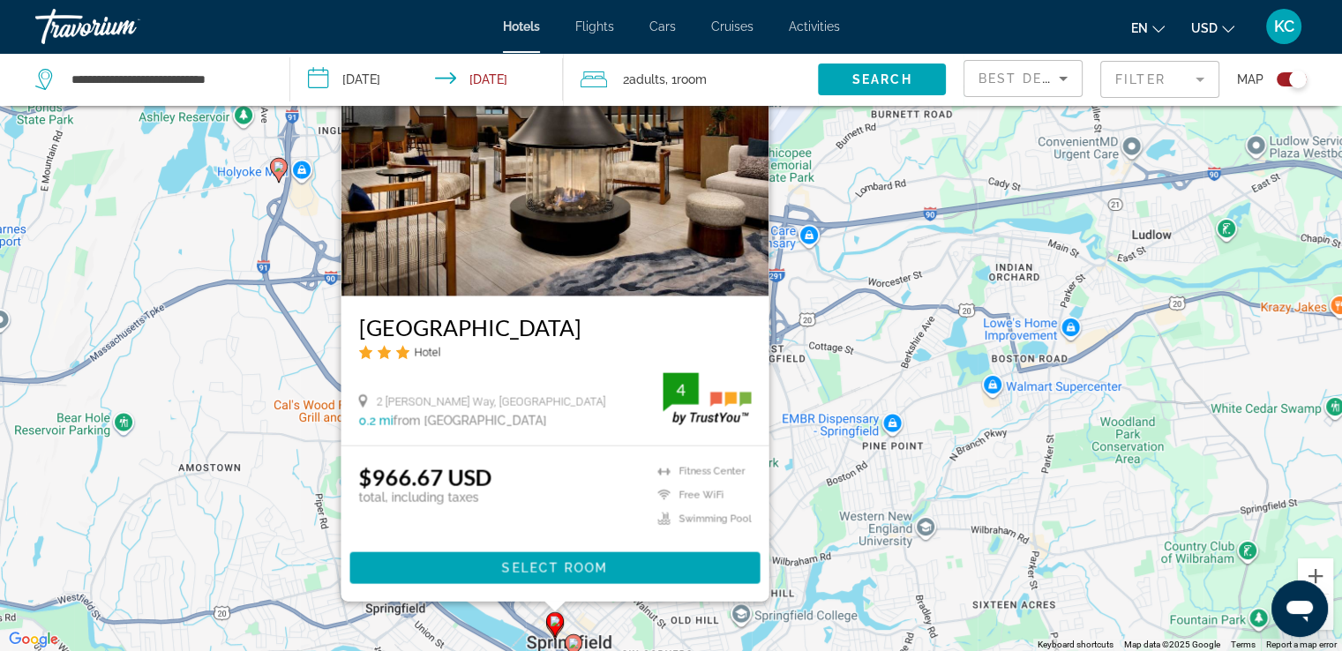
click at [851, 317] on div "To activate drag with keyboard, press Alt + Enter. Once in keyboard drag state,…" at bounding box center [671, 325] width 1342 height 651
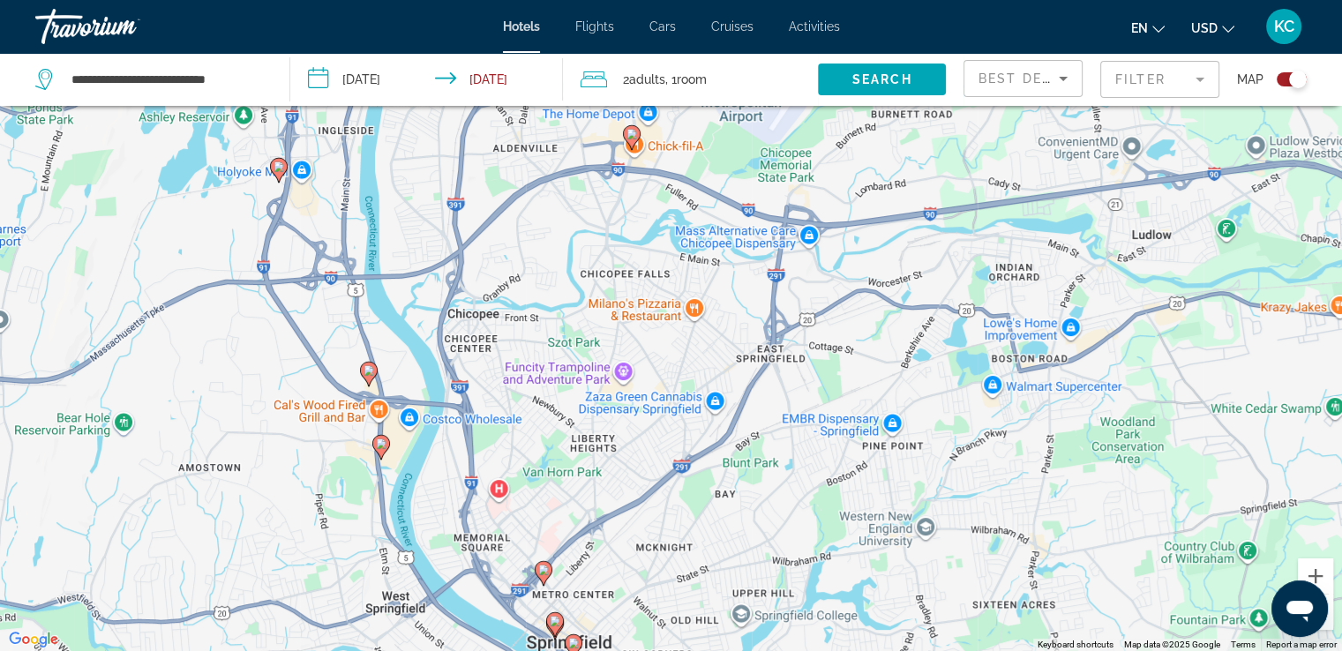
click at [497, 487] on div "To activate drag with keyboard, press Alt + Enter. Once in keyboard drag state,…" at bounding box center [671, 325] width 1342 height 651
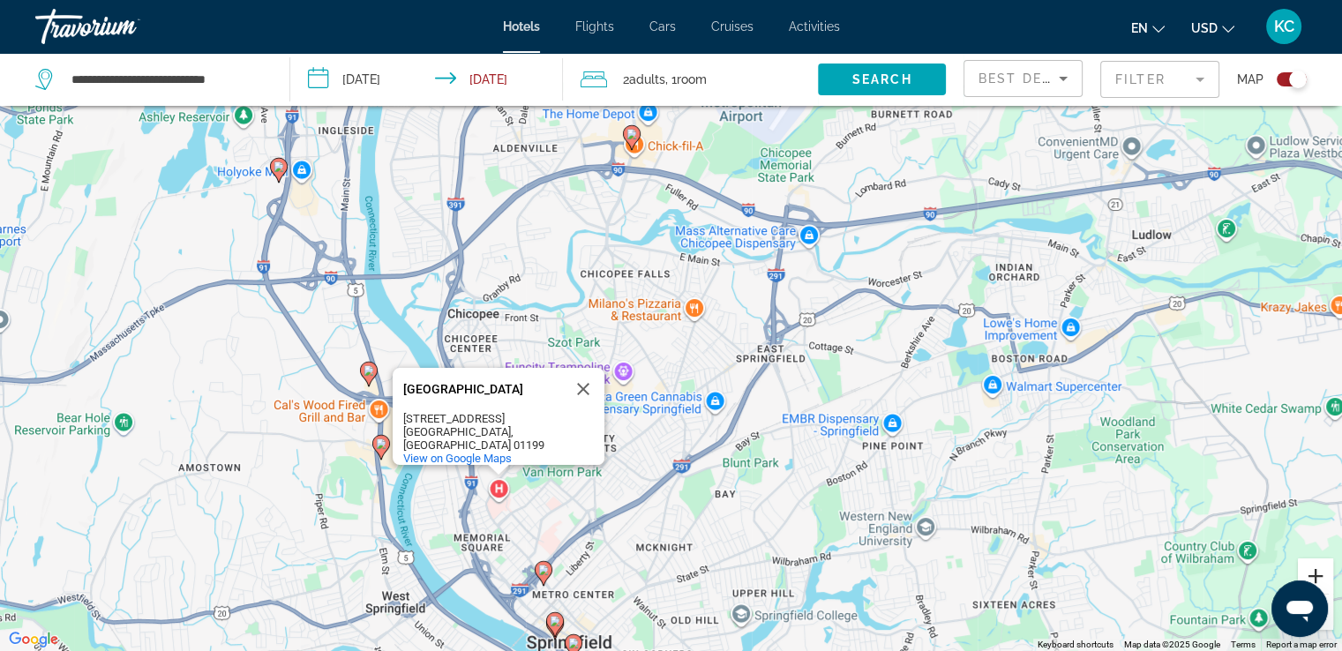
click at [1313, 570] on button "Zoom in" at bounding box center [1314, 575] width 35 height 35
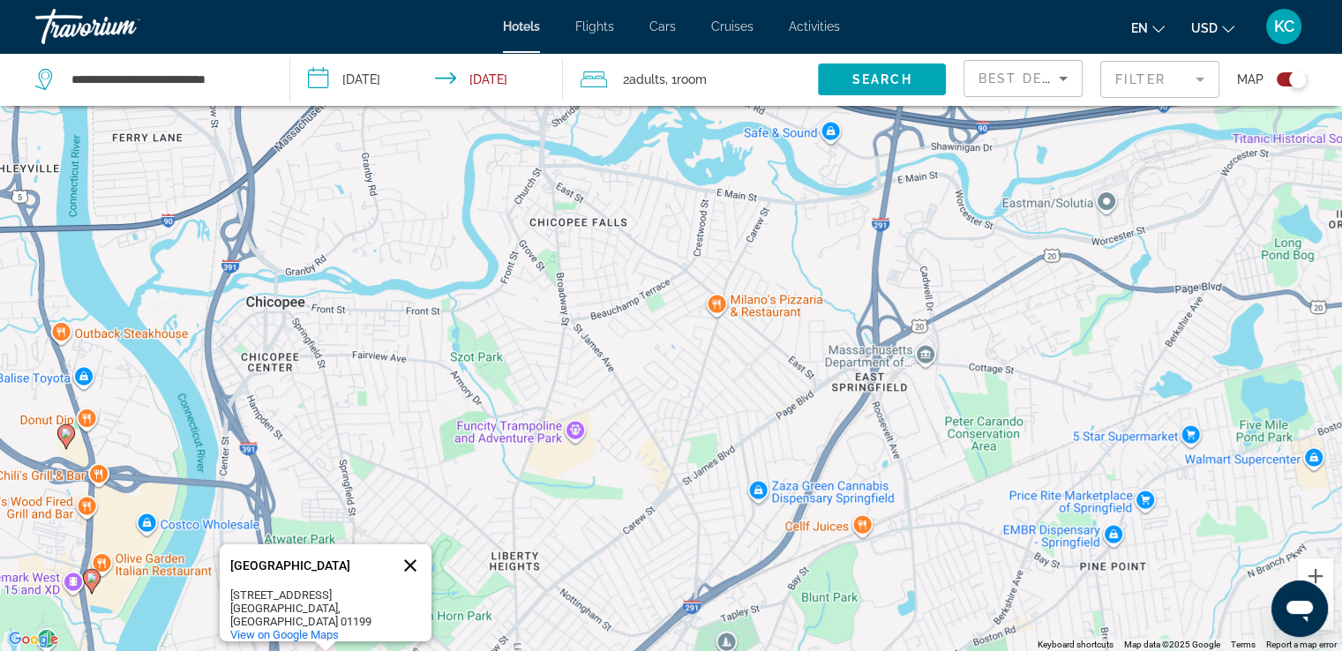
click at [409, 562] on button "Close" at bounding box center [410, 565] width 42 height 42
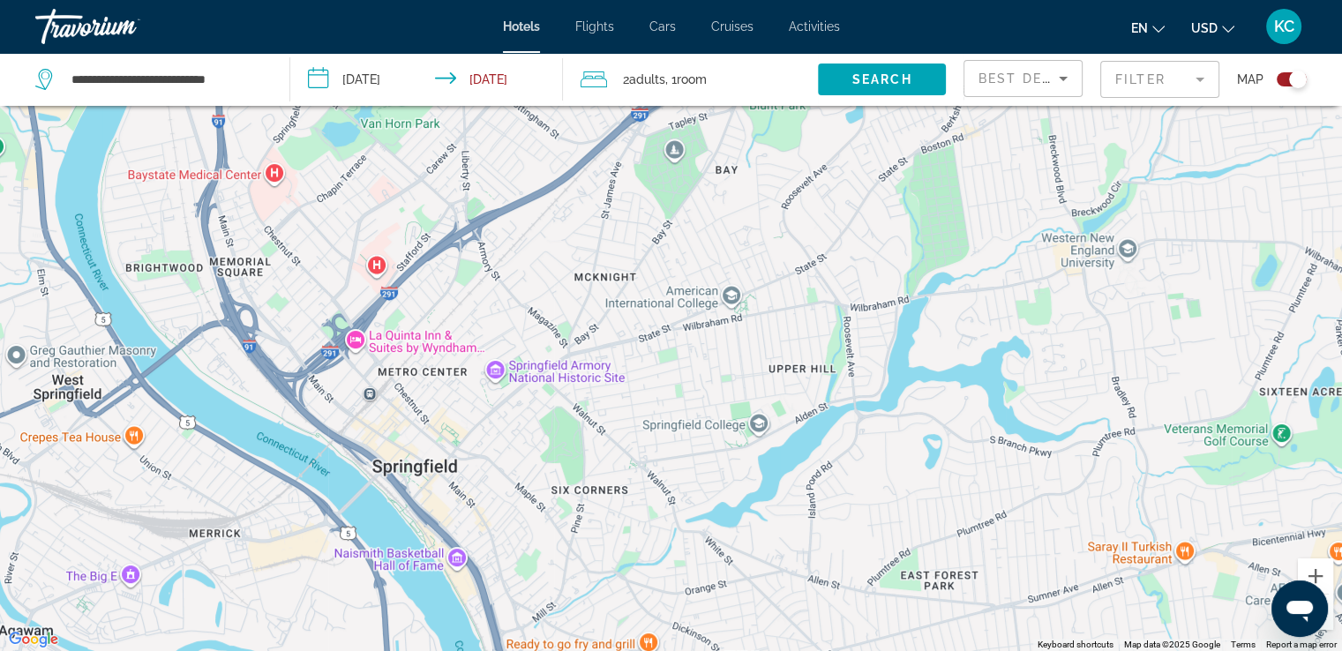
drag, startPoint x: 601, startPoint y: 597, endPoint x: 547, endPoint y: 105, distance: 495.1
click at [547, 105] on div "**********" at bounding box center [671, 378] width 1342 height 757
click at [1314, 572] on button "Zoom in" at bounding box center [1314, 575] width 35 height 35
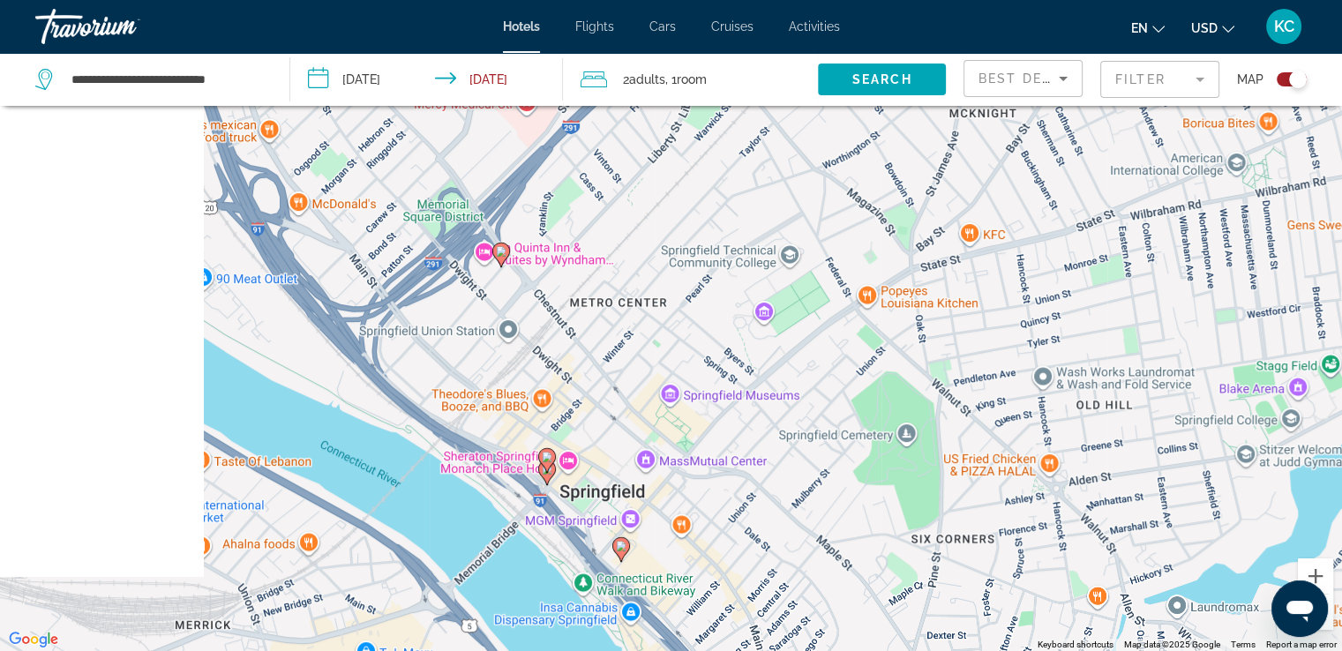
drag, startPoint x: 303, startPoint y: 529, endPoint x: 749, endPoint y: 407, distance: 462.0
click at [751, 412] on div "To activate drag with keyboard, press Alt + Enter. Once in keyboard drag state,…" at bounding box center [671, 325] width 1342 height 651
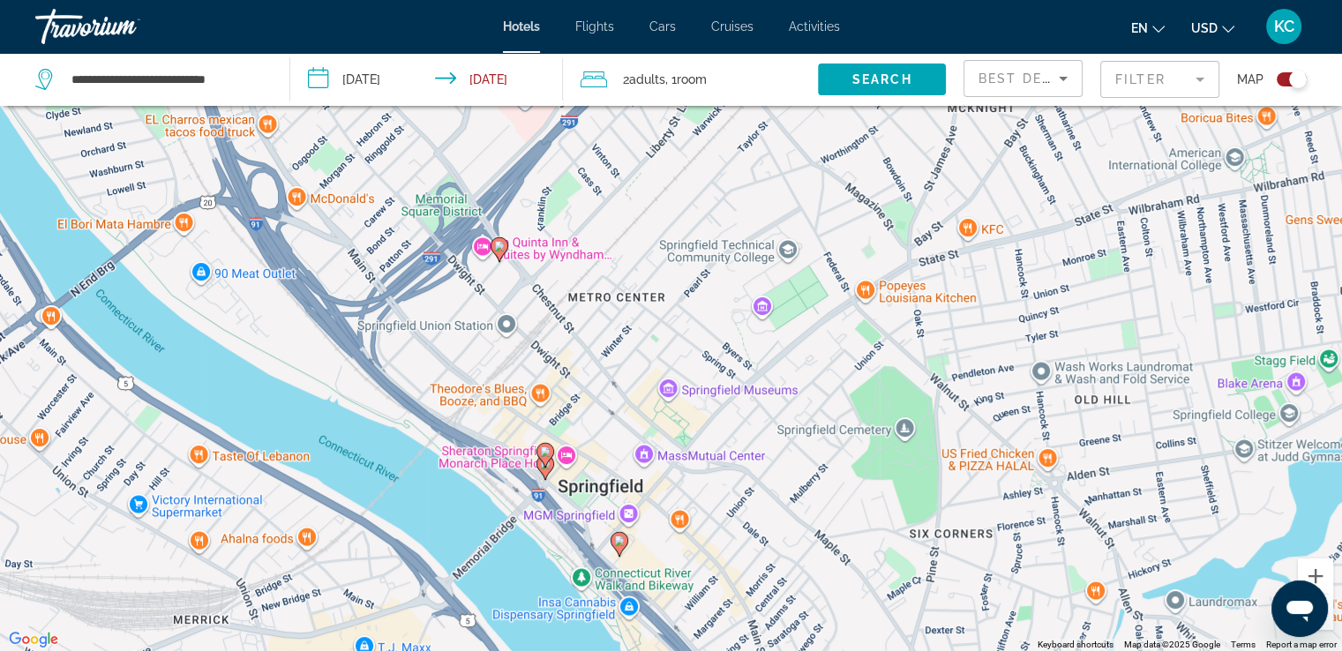
click at [545, 470] on icon "Main content" at bounding box center [544, 467] width 16 height 23
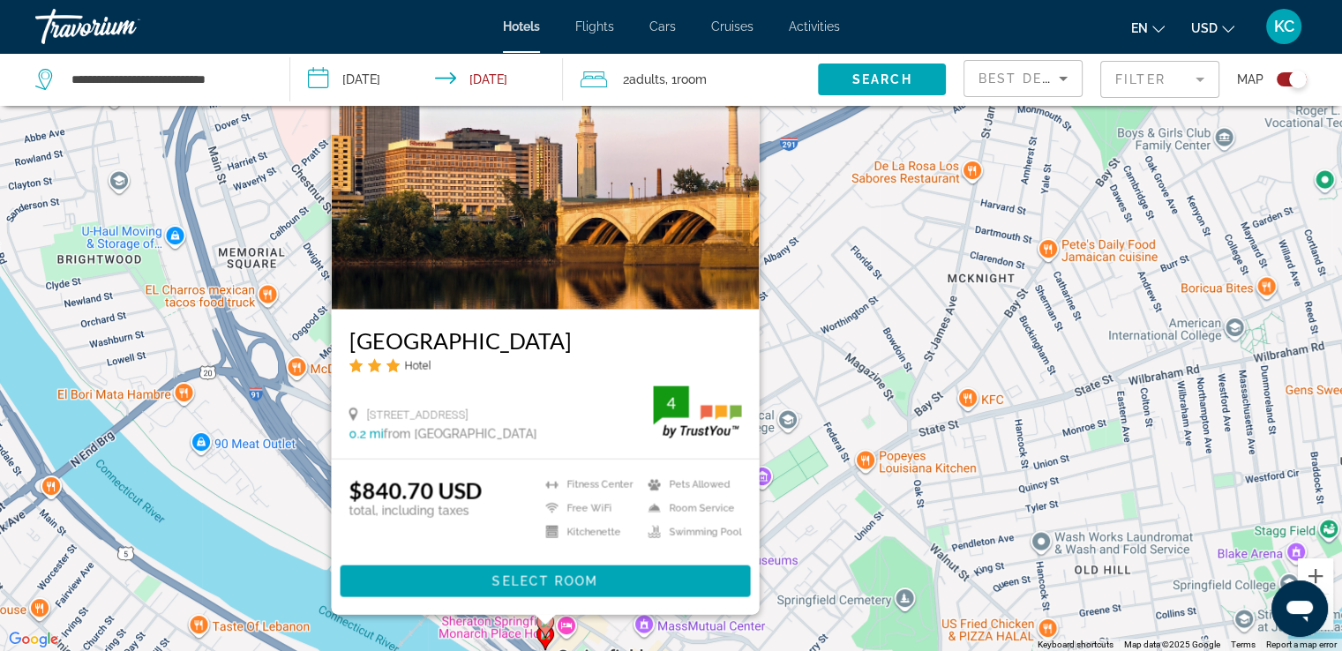
click at [677, 327] on h3 "[GEOGRAPHIC_DATA]" at bounding box center [544, 340] width 393 height 26
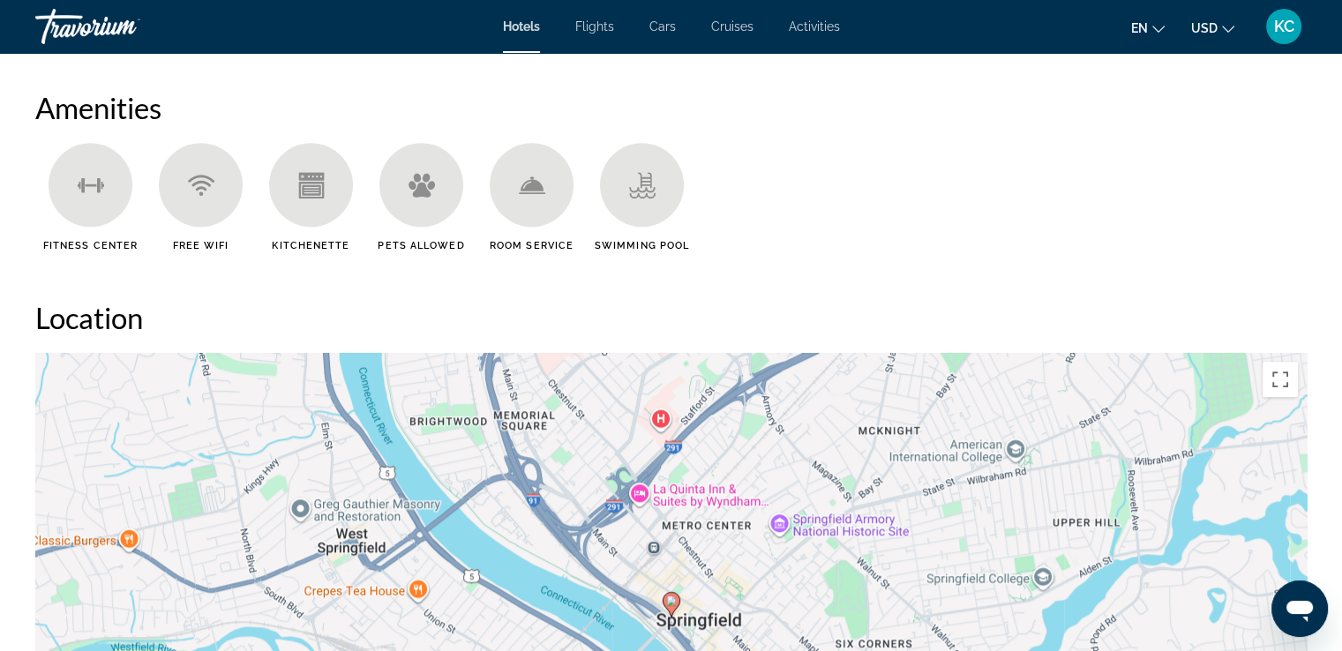
scroll to position [1412, 0]
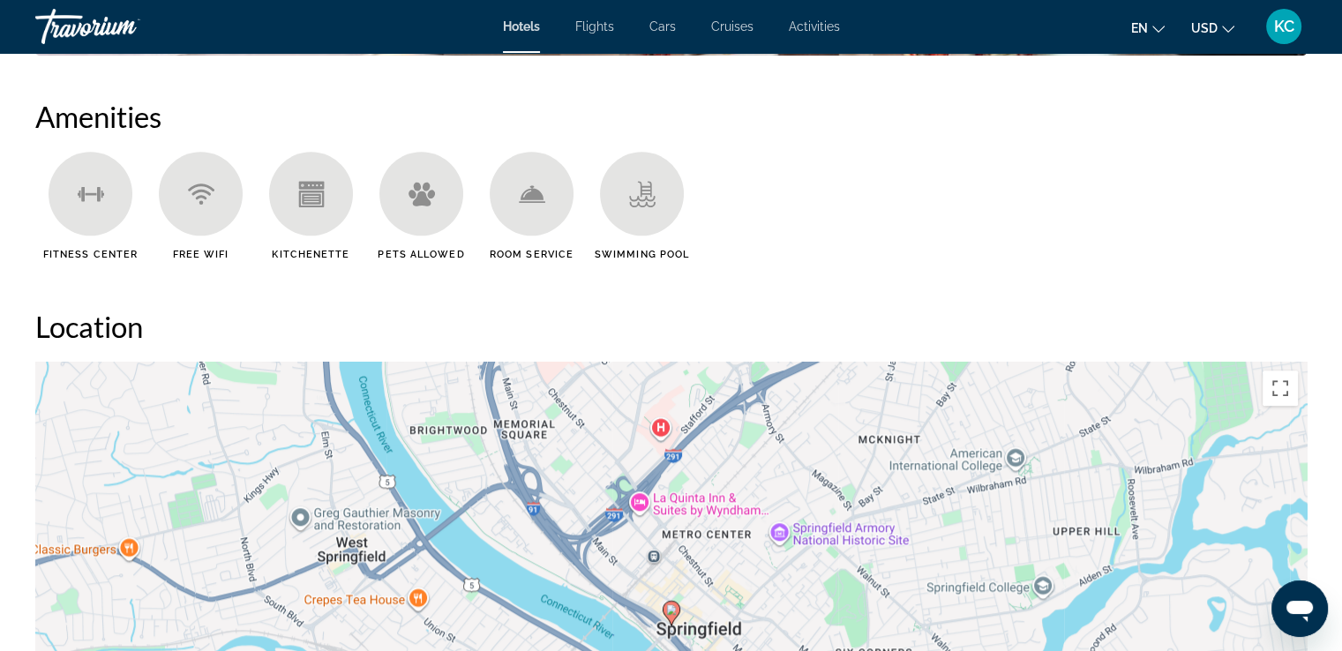
click at [704, 502] on div "To activate drag with keyboard, press Alt + Enter. Once in keyboard drag state,…" at bounding box center [670, 626] width 1271 height 529
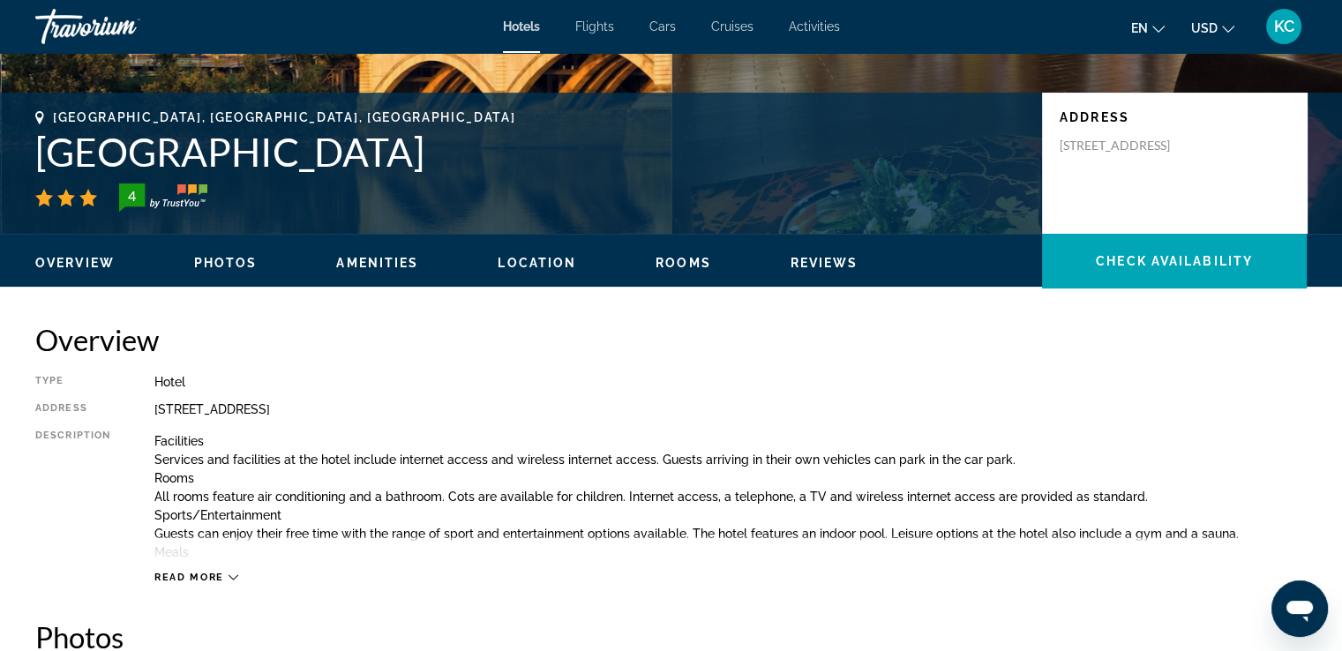
scroll to position [356, 0]
